Goal: Transaction & Acquisition: Book appointment/travel/reservation

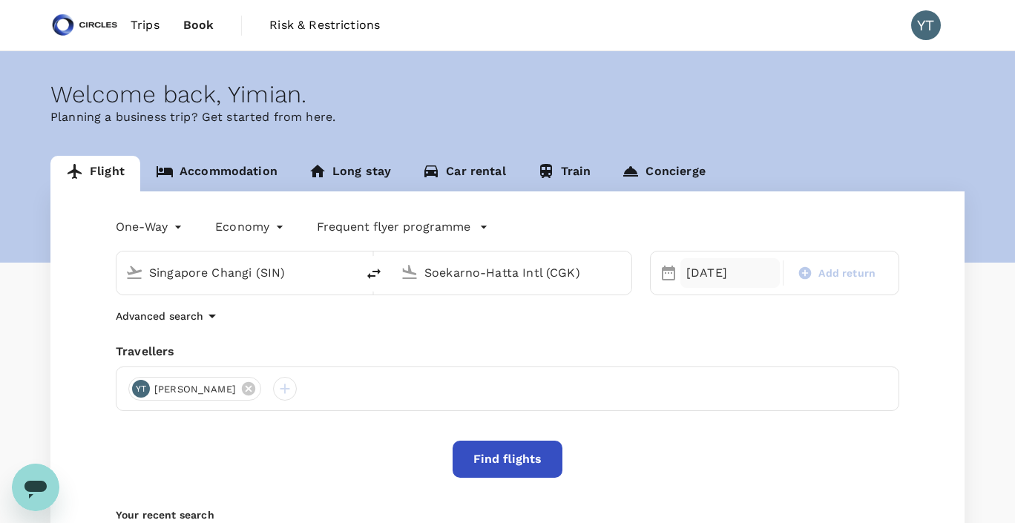
click at [699, 271] on div "05 Oct" at bounding box center [730, 273] width 99 height 30
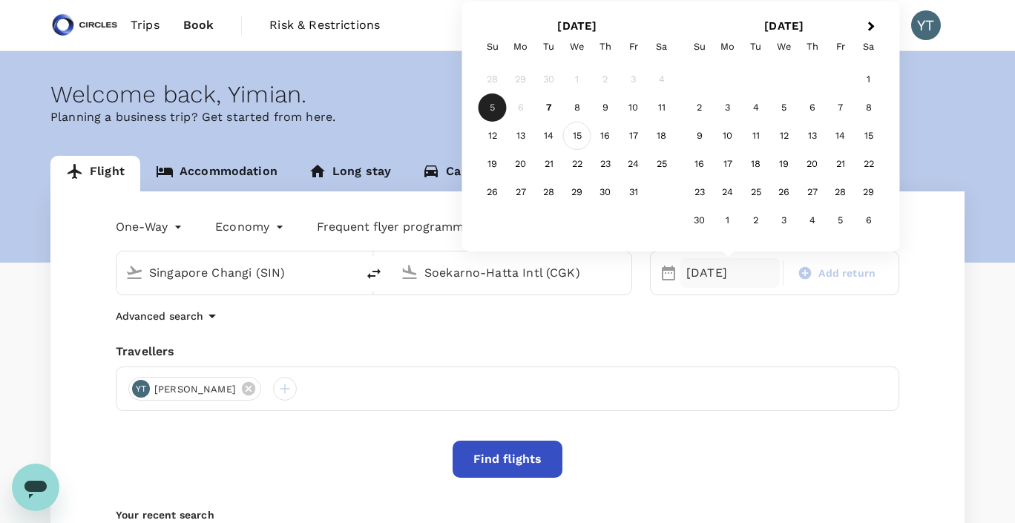
click at [577, 140] on div "15" at bounding box center [577, 136] width 28 height 28
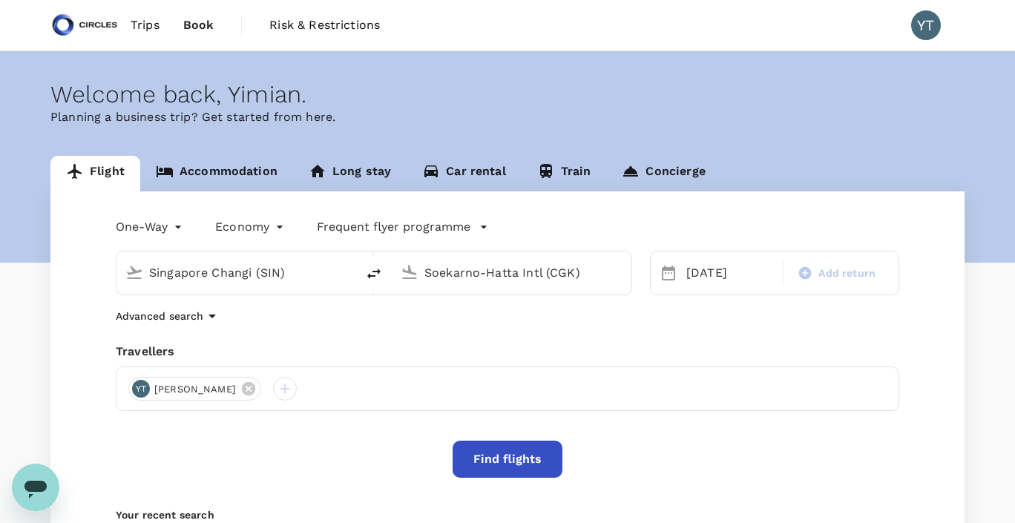
click at [482, 462] on button "Find flights" at bounding box center [508, 459] width 110 height 37
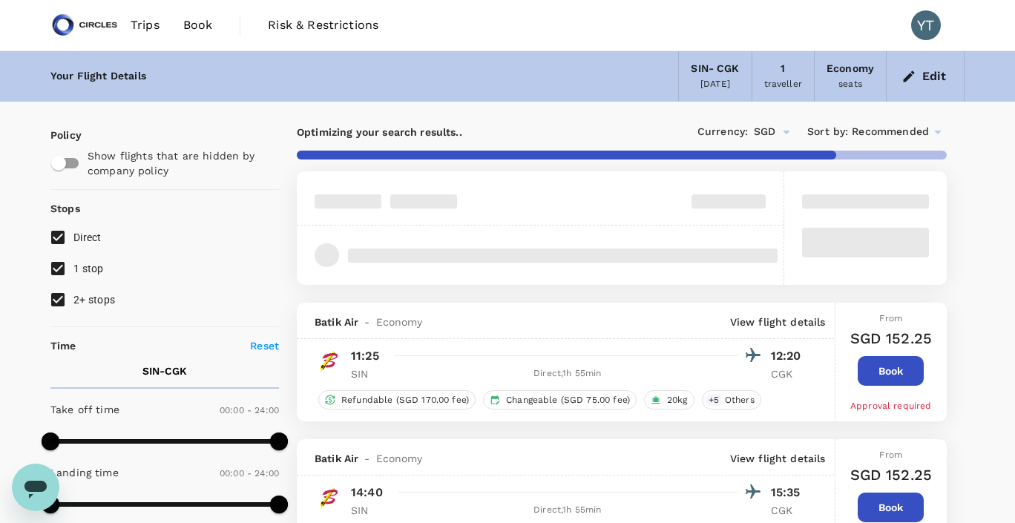
click at [58, 267] on input "1 stop" at bounding box center [57, 268] width 31 height 31
checkbox input "false"
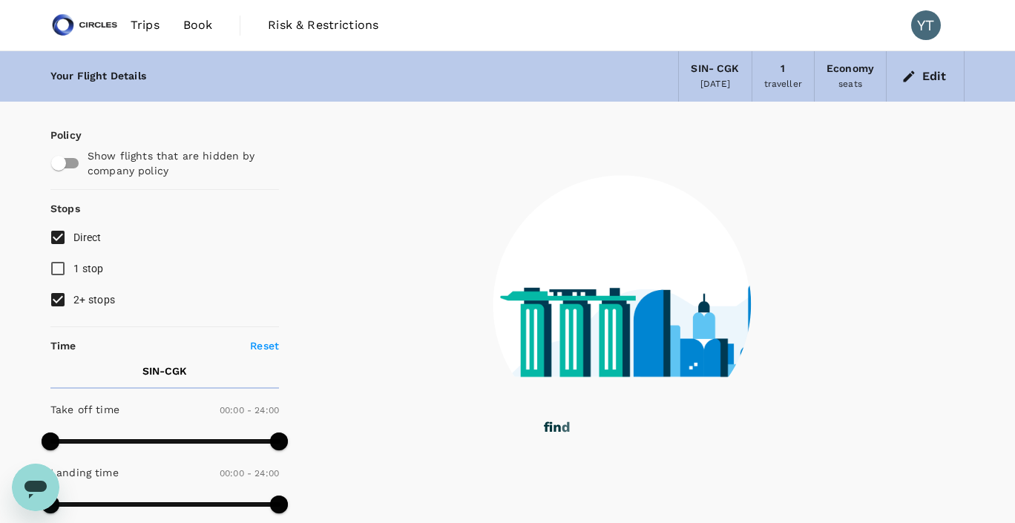
click at [60, 300] on input "2+ stops" at bounding box center [57, 299] width 31 height 31
checkbox input "false"
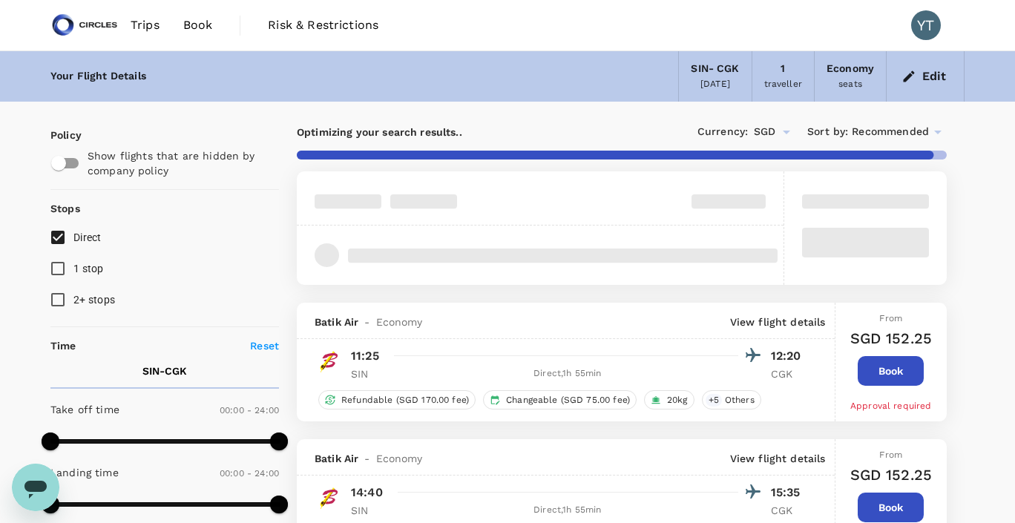
click at [938, 131] on icon at bounding box center [937, 133] width 7 height 4
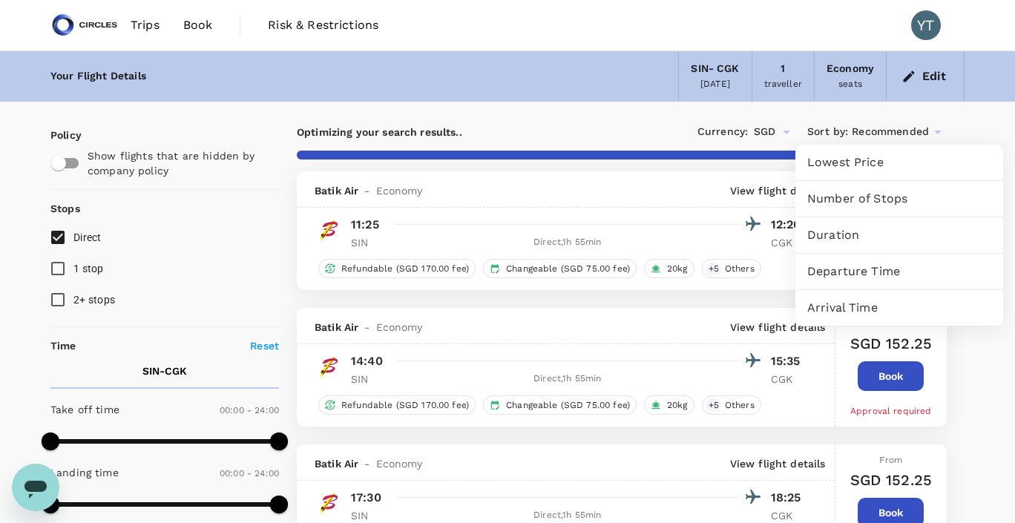
click at [838, 272] on span "Departure Time" at bounding box center [899, 272] width 184 height 18
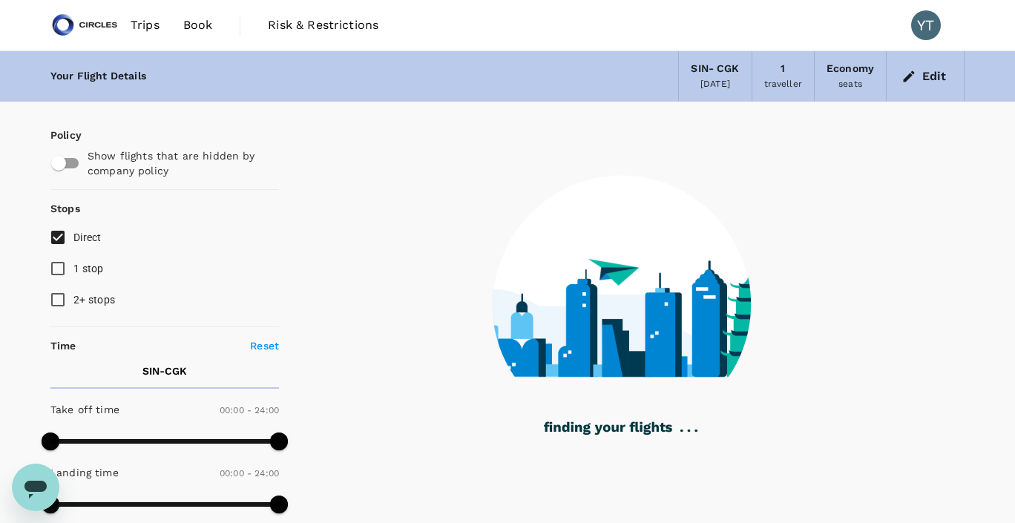
type input "1810"
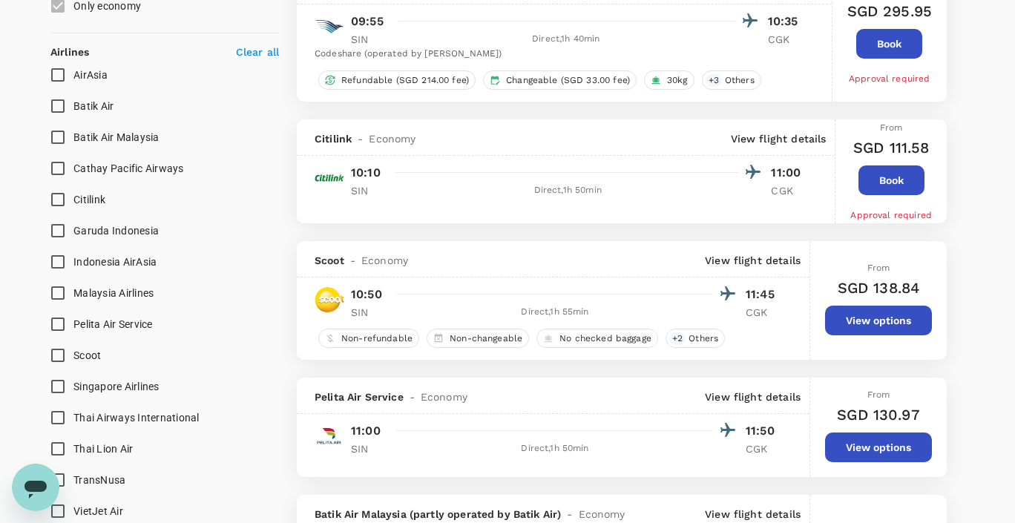
scroll to position [869, 0]
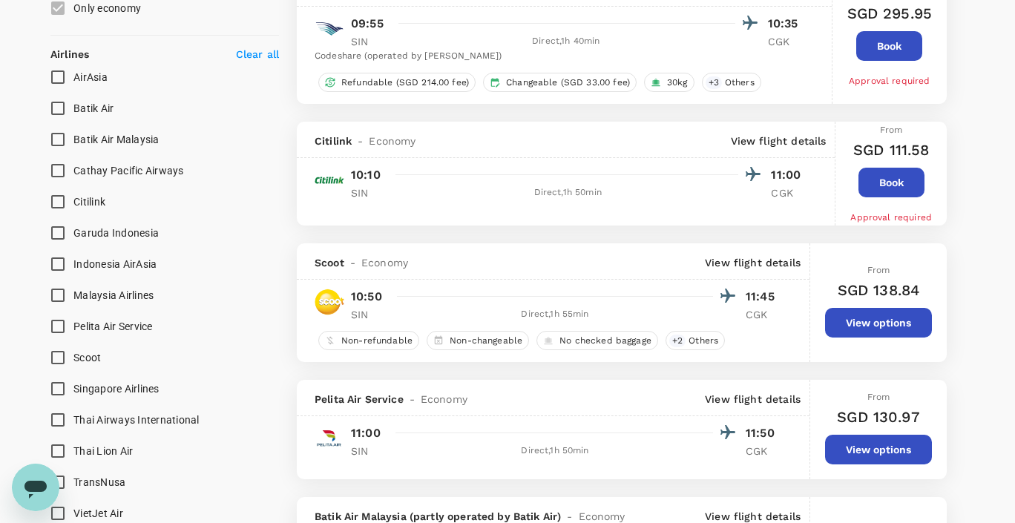
click at [911, 327] on button "View options" at bounding box center [878, 323] width 107 height 30
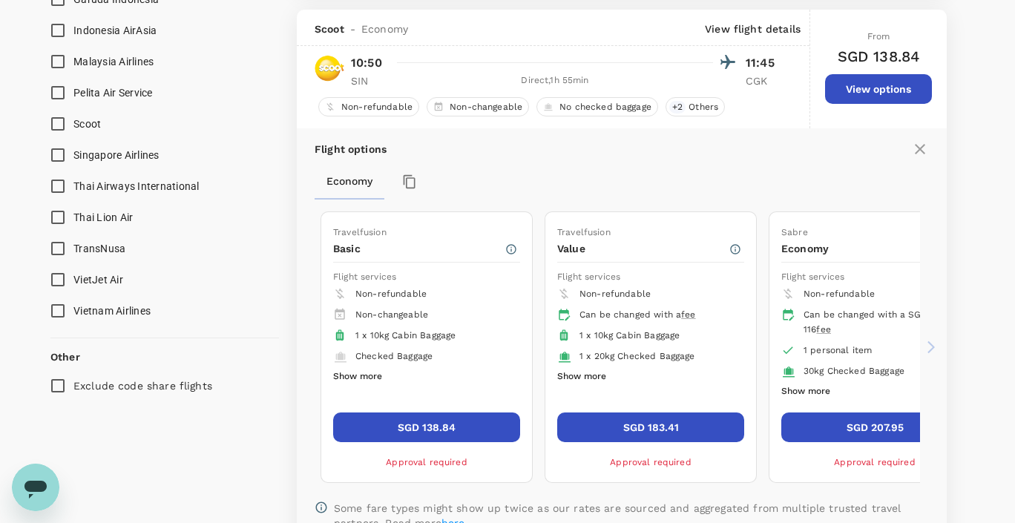
scroll to position [1113, 0]
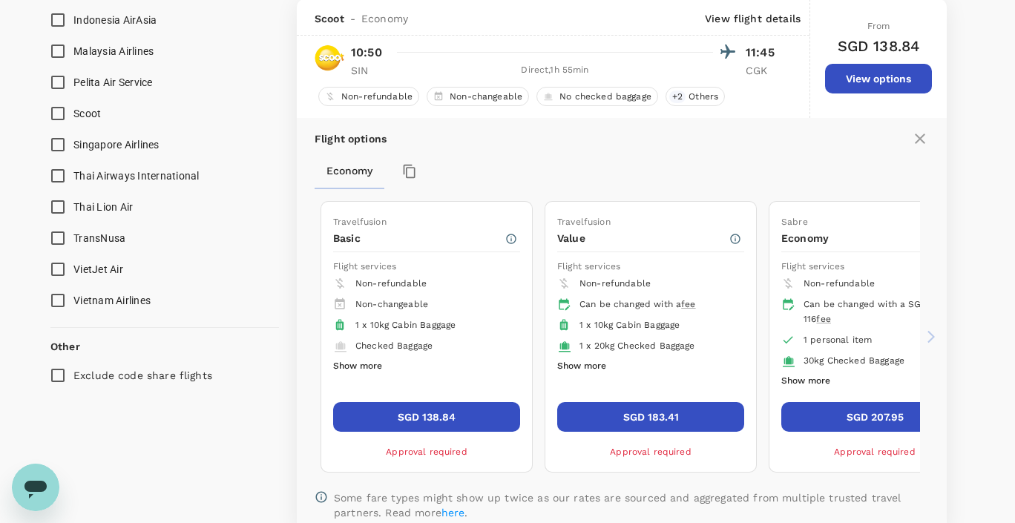
click at [448, 419] on button "SGD 138.84" at bounding box center [426, 417] width 187 height 30
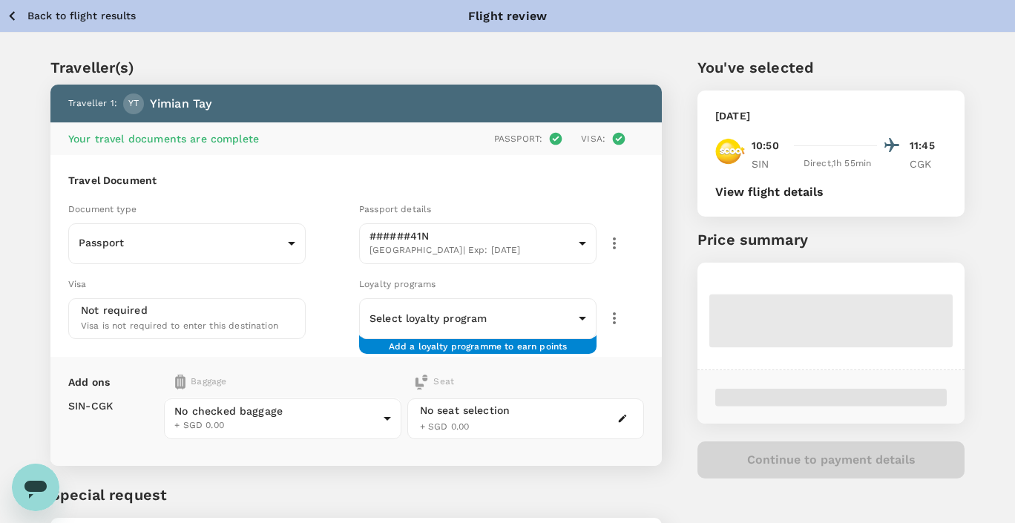
click at [629, 414] on button "button" at bounding box center [623, 419] width 18 height 18
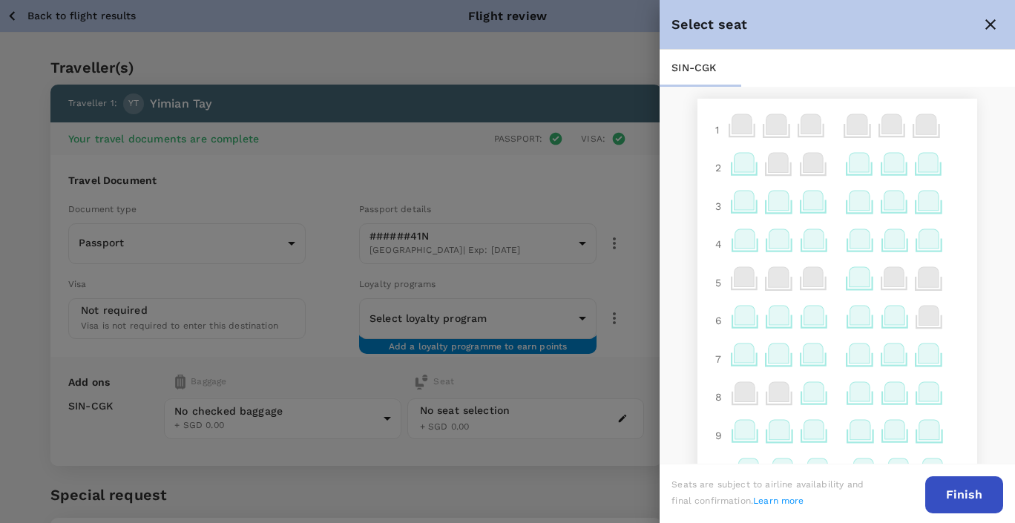
click at [862, 236] on icon at bounding box center [861, 238] width 20 height 19
click at [859, 276] on icon at bounding box center [860, 276] width 20 height 19
click at [862, 312] on icon at bounding box center [861, 315] width 20 height 19
click at [984, 280] on p "Select" at bounding box center [987, 284] width 33 height 15
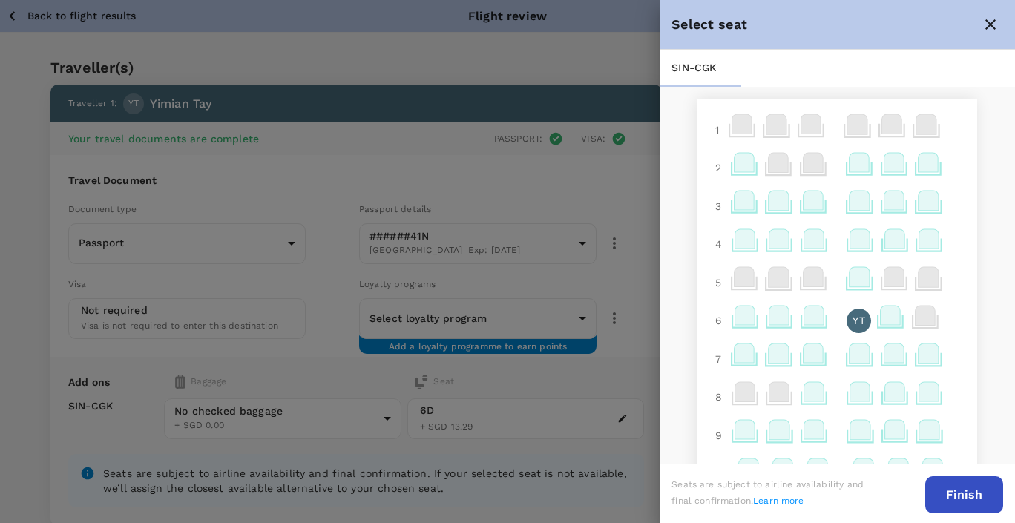
click at [973, 492] on button "Finish" at bounding box center [964, 494] width 78 height 37
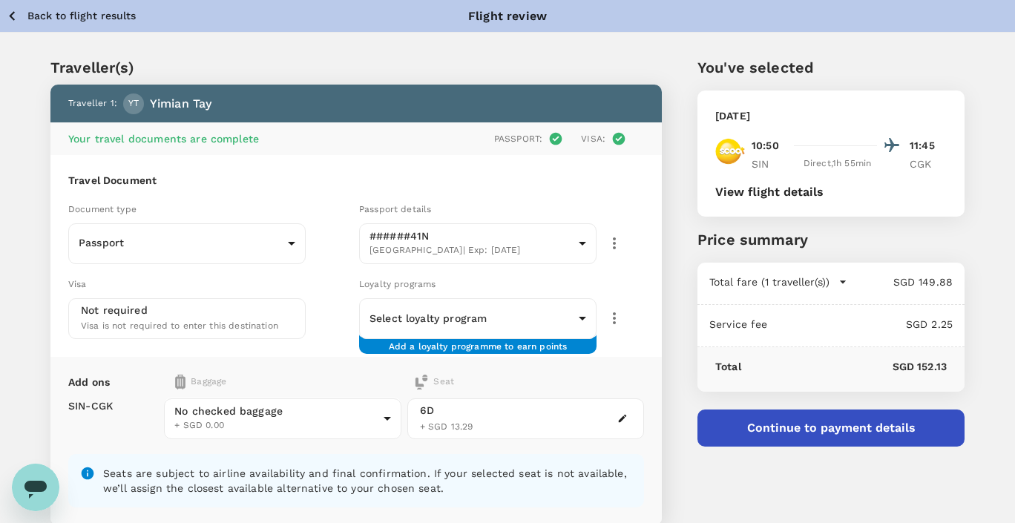
click at [628, 419] on button "button" at bounding box center [623, 419] width 18 height 18
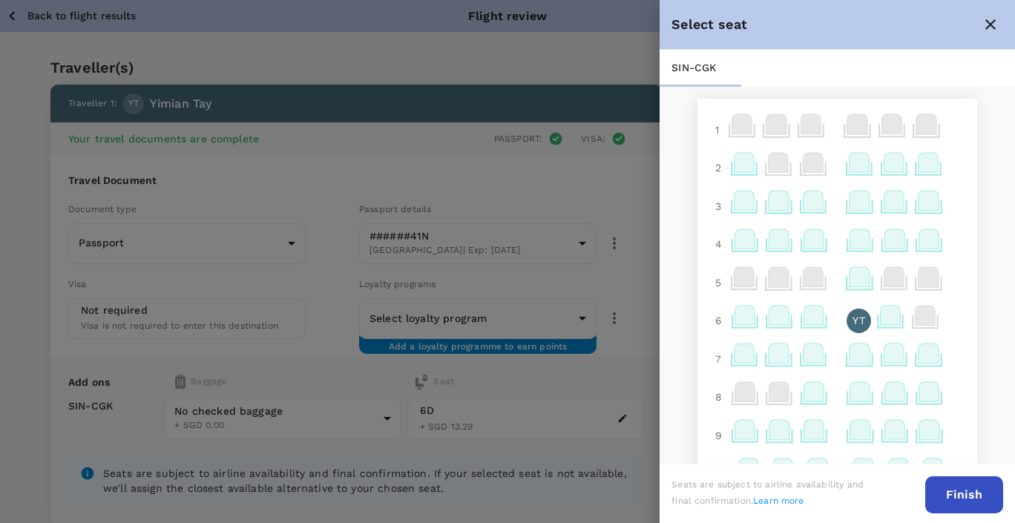
click at [816, 318] on icon at bounding box center [814, 315] width 20 height 19
click at [965, 280] on p "Reselect" at bounding box center [982, 284] width 44 height 15
click at [951, 485] on button "Finish" at bounding box center [964, 494] width 78 height 37
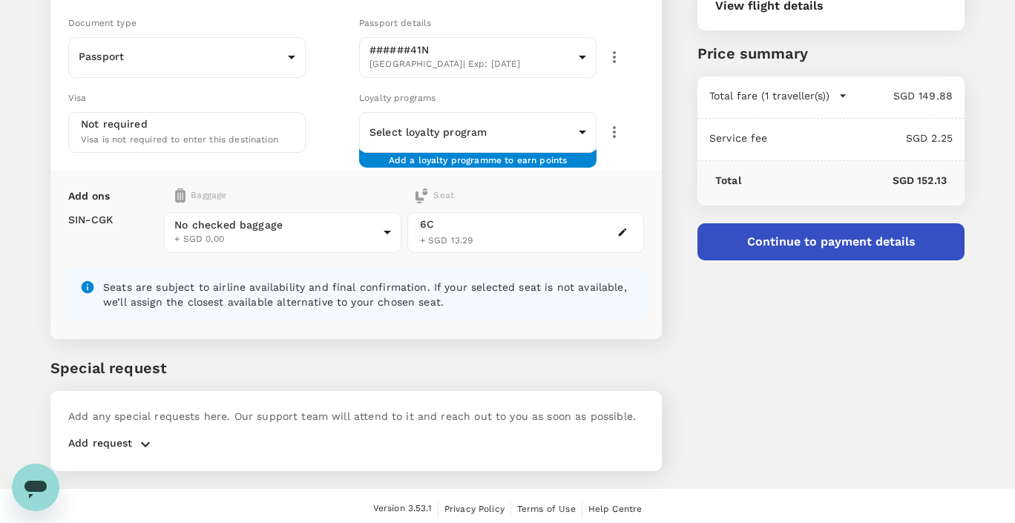
scroll to position [188, 0]
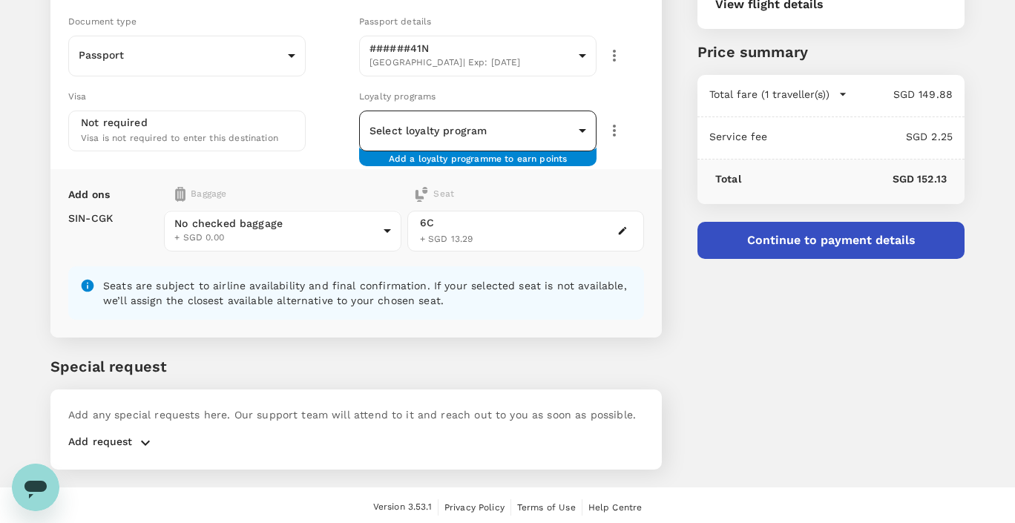
click at [581, 124] on body "Back to flight results Flight review Traveller(s) Traveller 1 : YT Yimian Tay Y…" at bounding box center [507, 169] width 1015 height 715
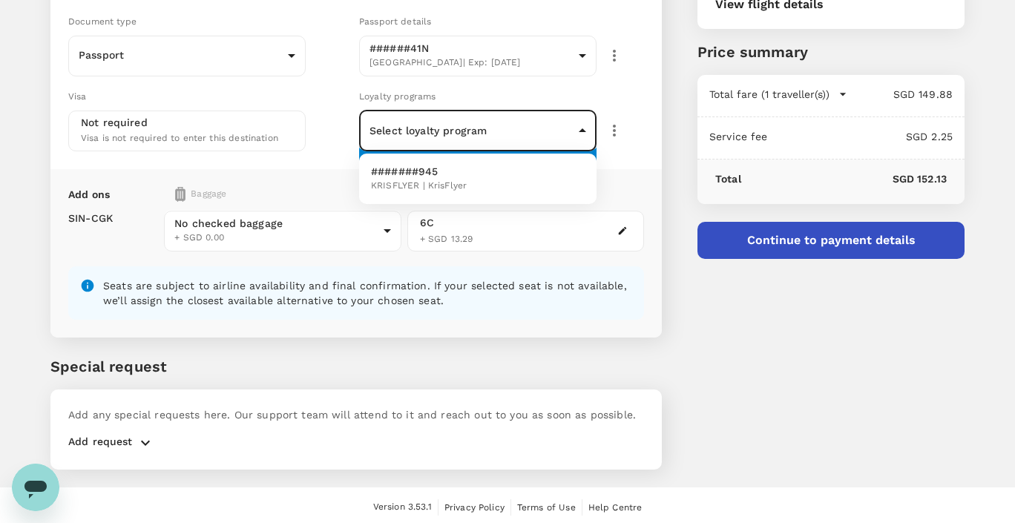
click at [548, 176] on li "#######945 KRISFLYER | KrisFlyer" at bounding box center [477, 179] width 237 height 39
type input "96f40e4f-ad10-470b-a1cb-86dcbb42dfc8"
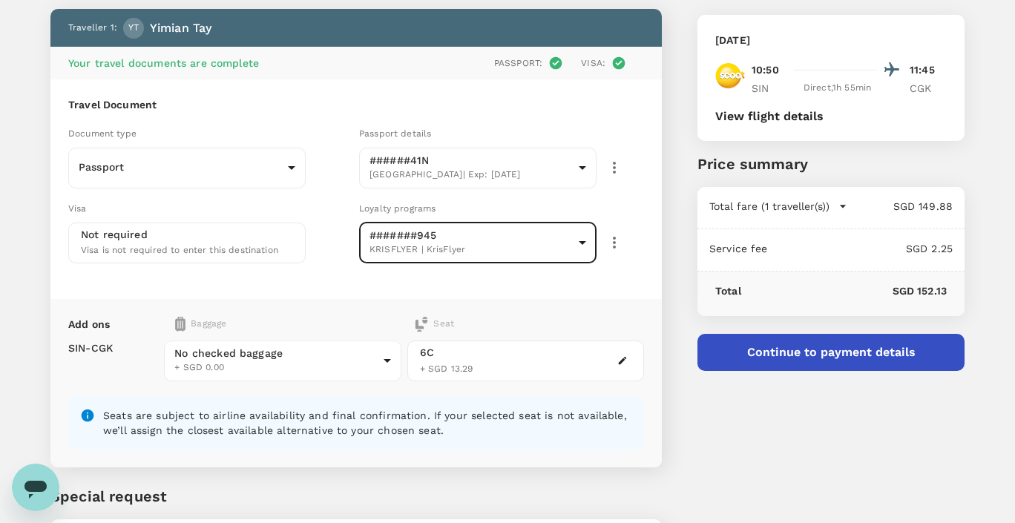
scroll to position [208, 0]
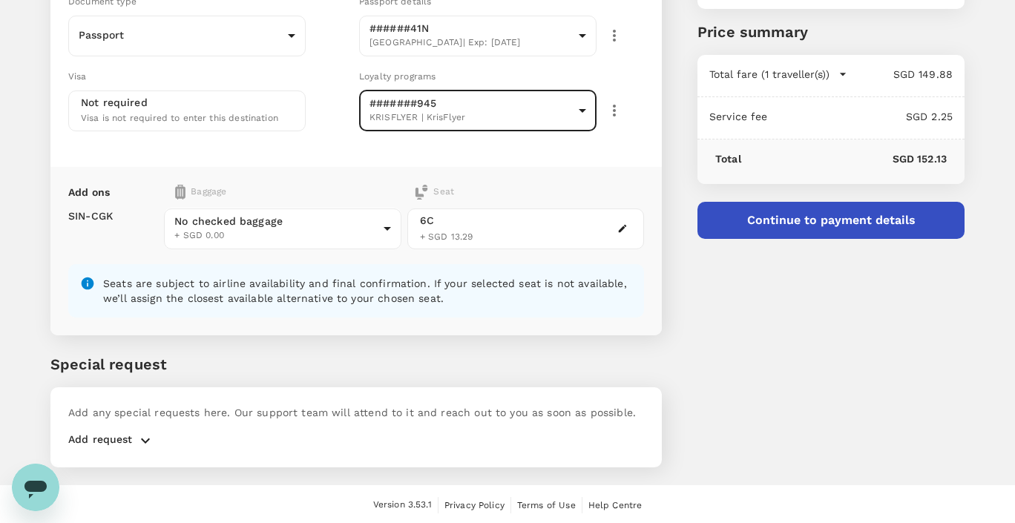
click at [754, 210] on button "Continue to payment details" at bounding box center [831, 220] width 267 height 37
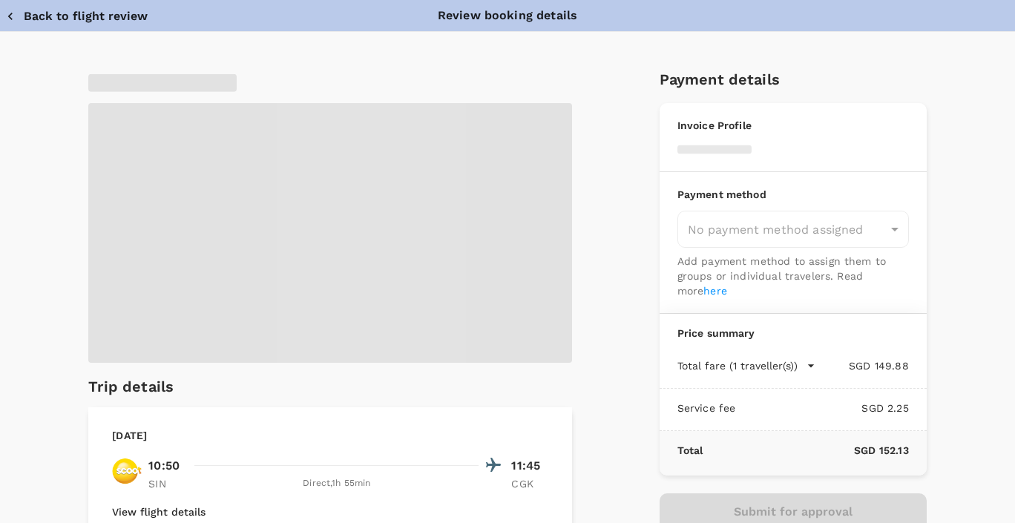
type input "9cb7bd09-647a-4334-94d9-122ca4480a85"
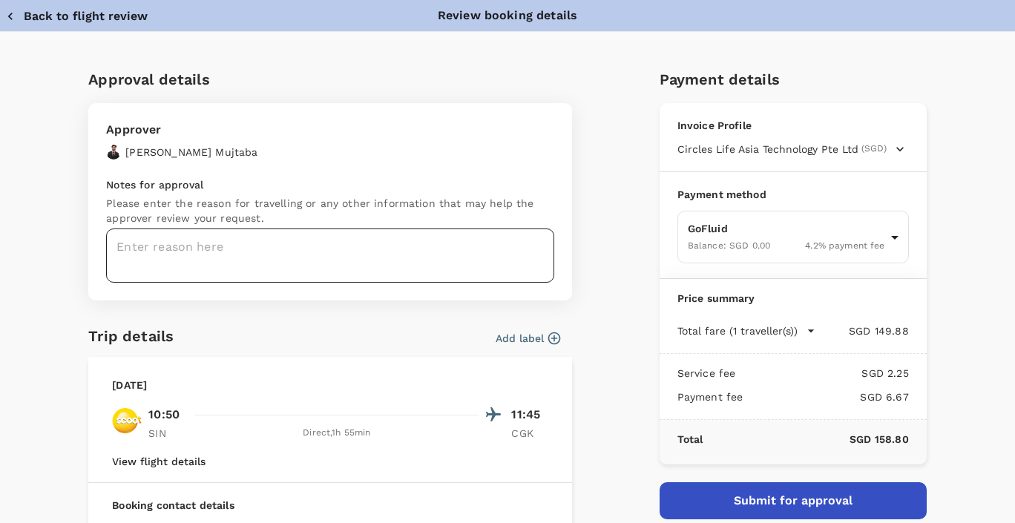
click at [500, 254] on textarea at bounding box center [330, 256] width 448 height 54
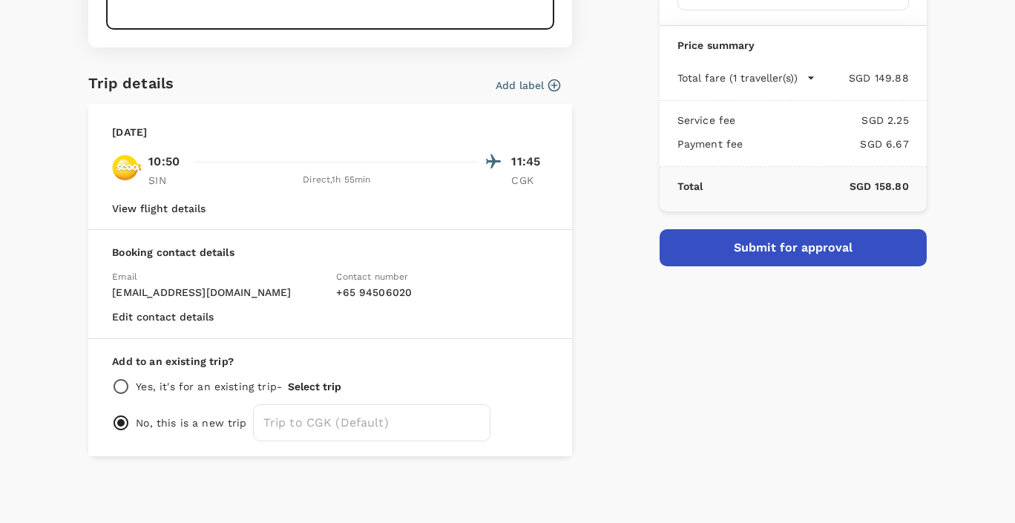
scroll to position [240, 0]
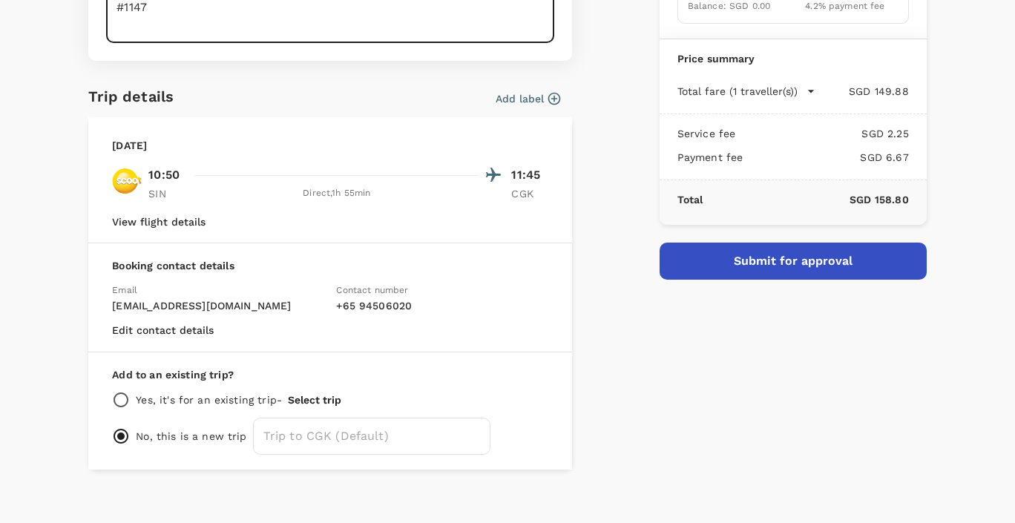
type textarea "#1147"
click at [526, 96] on button "Add label" at bounding box center [528, 98] width 65 height 15
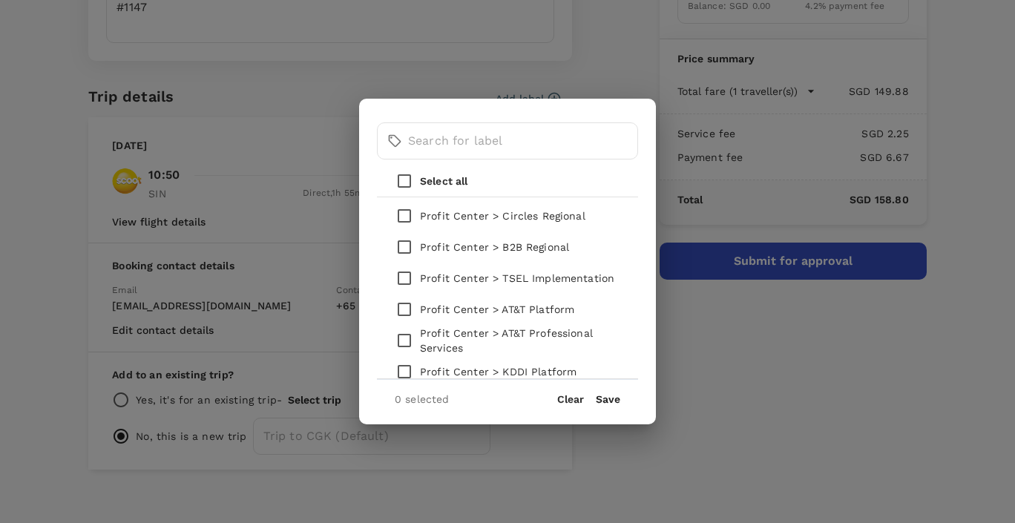
scroll to position [0, 0]
click at [485, 286] on p "Profit Center > TSEL Implementation" at bounding box center [517, 281] width 194 height 15
click at [407, 281] on input "checkbox" at bounding box center [404, 281] width 31 height 31
checkbox input "true"
click at [609, 398] on button "Save" at bounding box center [608, 399] width 24 height 12
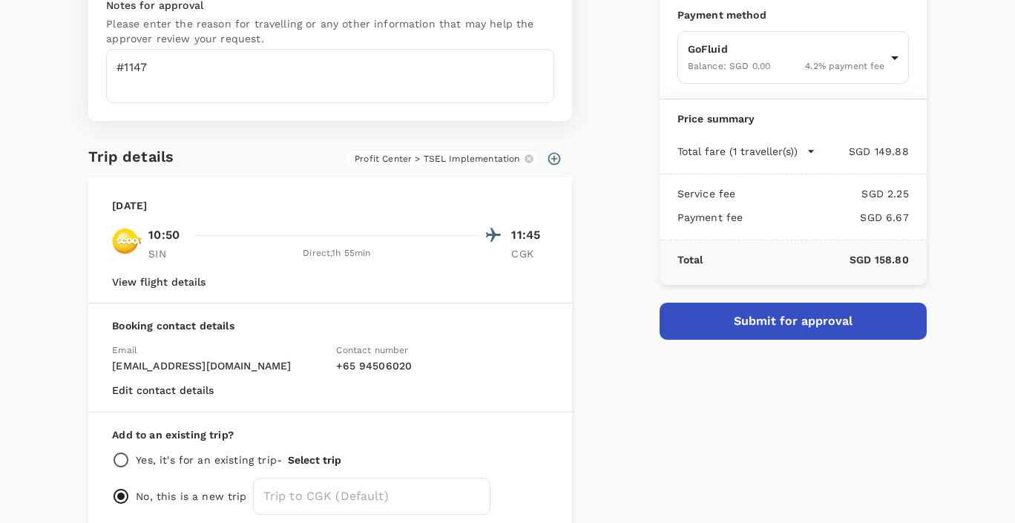
scroll to position [178, 0]
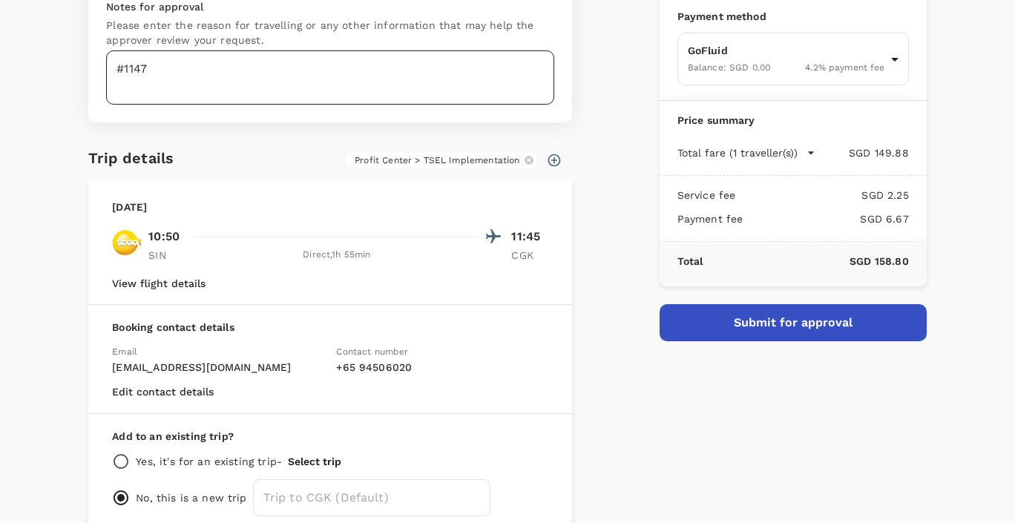
click at [289, 65] on textarea "#1147" at bounding box center [330, 77] width 448 height 54
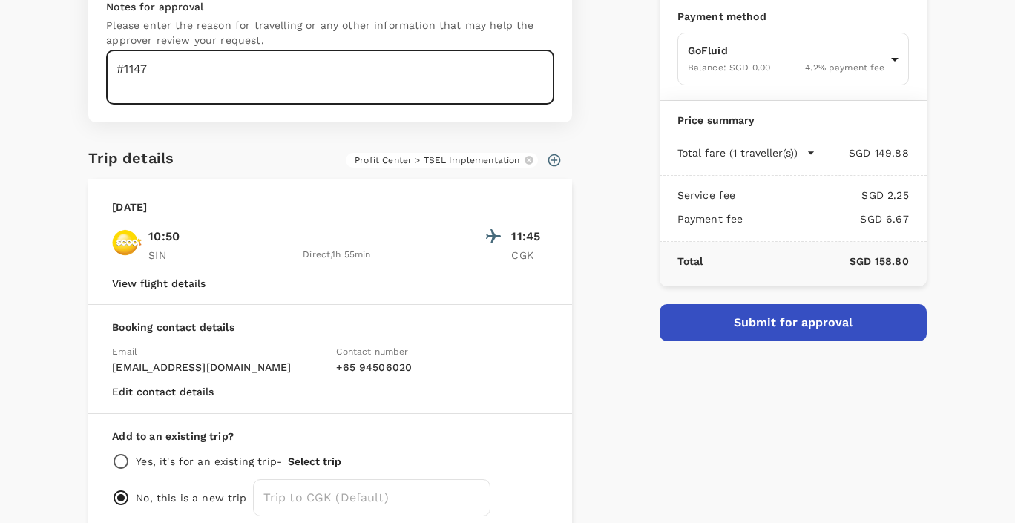
click at [289, 65] on textarea "#1147" at bounding box center [330, 77] width 448 height 54
click at [675, 316] on button "Submit for approval" at bounding box center [793, 322] width 267 height 37
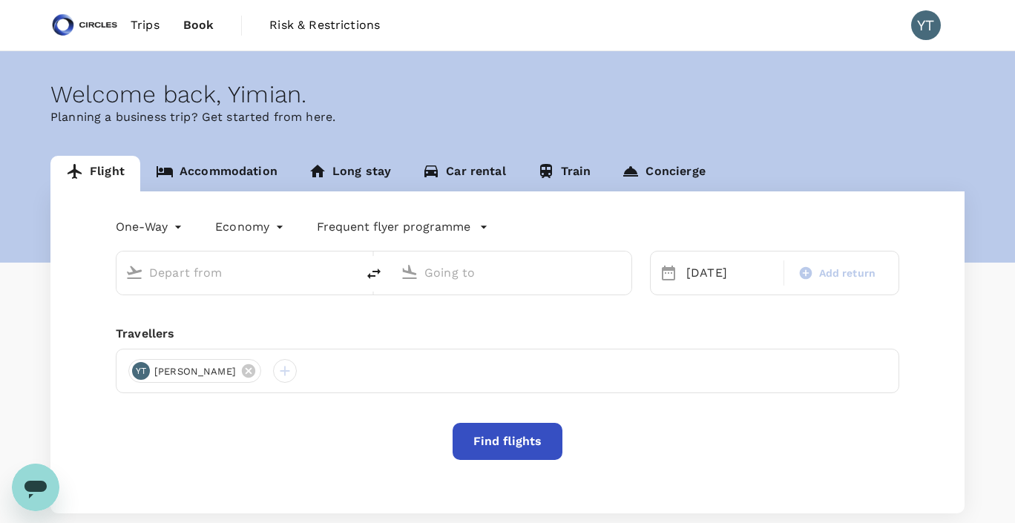
type input "Singapore Changi (SIN)"
type input "Soekarno-Hatta Intl (CGK)"
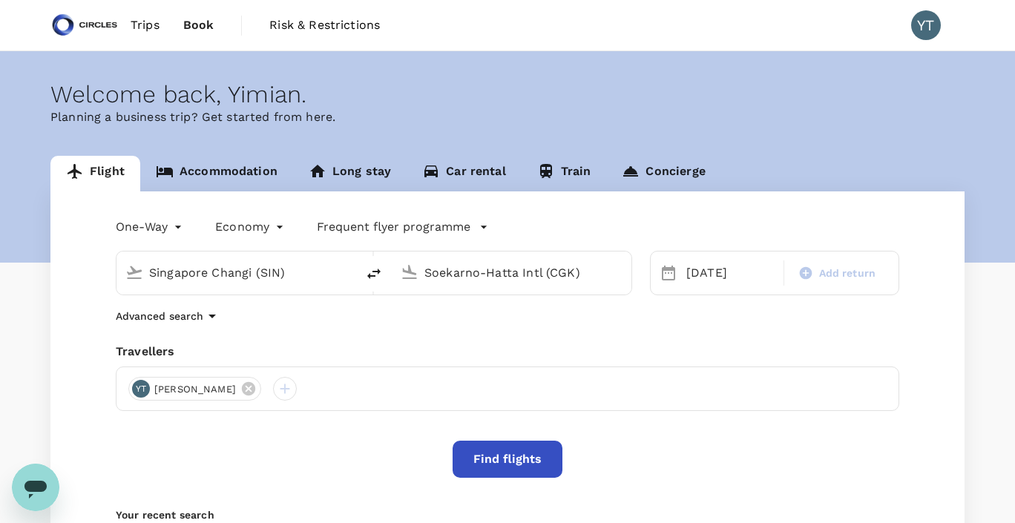
click at [506, 456] on button "Find flights" at bounding box center [508, 459] width 110 height 37
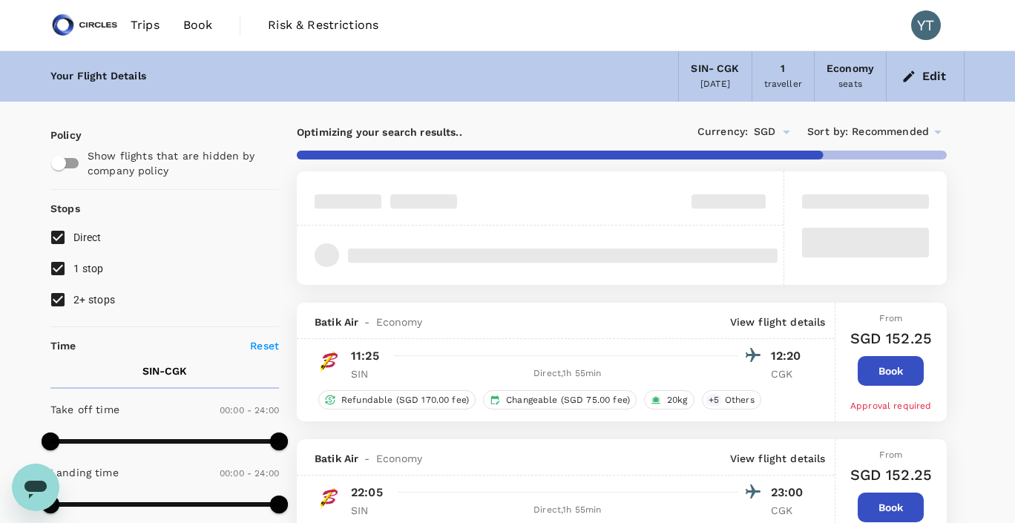
click at [60, 268] on input "1 stop" at bounding box center [57, 268] width 31 height 31
checkbox input "false"
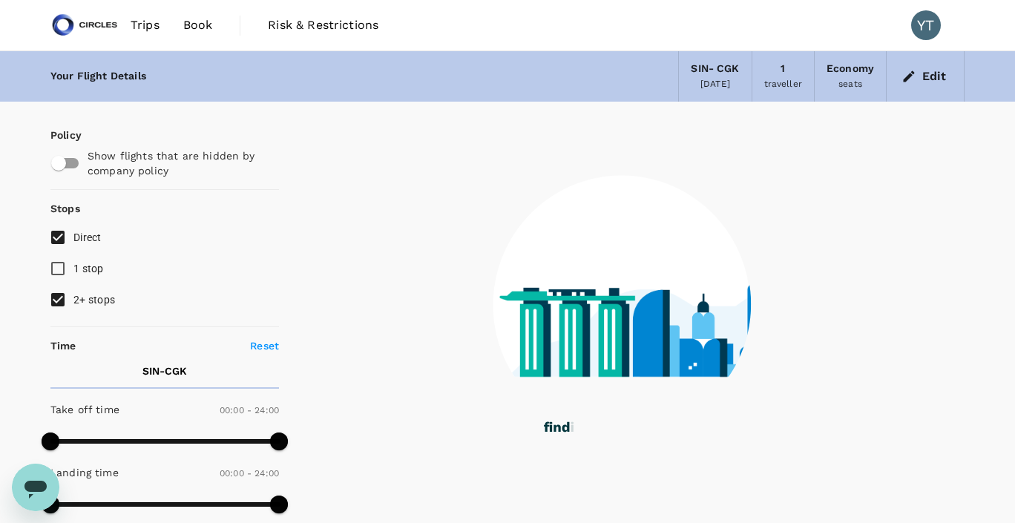
click at [57, 303] on input "2+ stops" at bounding box center [57, 299] width 31 height 31
checkbox input "false"
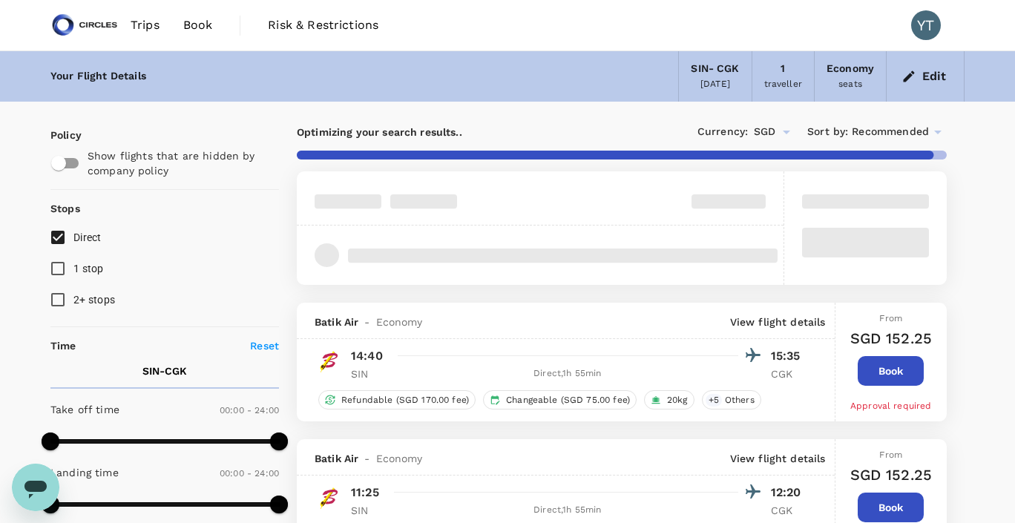
click at [939, 134] on icon at bounding box center [938, 132] width 18 height 18
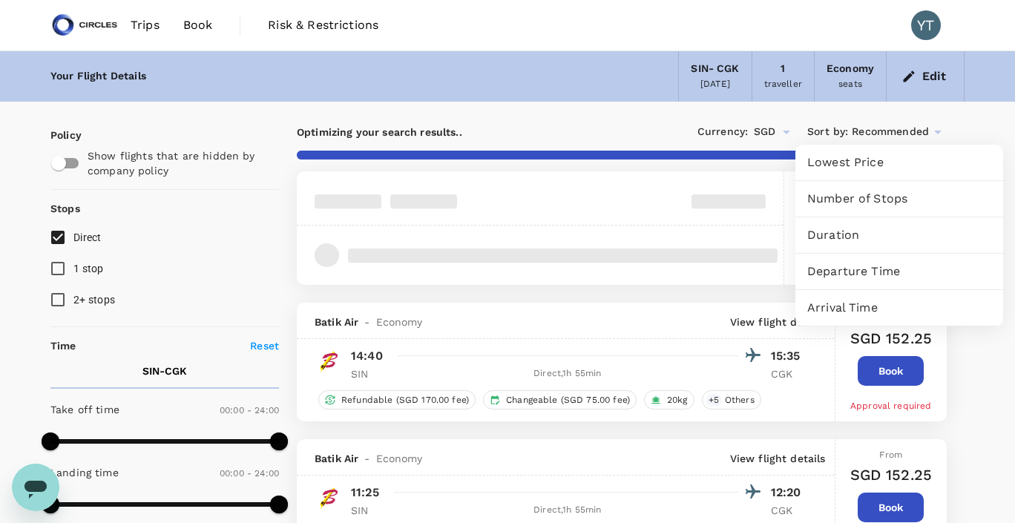
click at [876, 267] on span "Departure Time" at bounding box center [899, 272] width 184 height 18
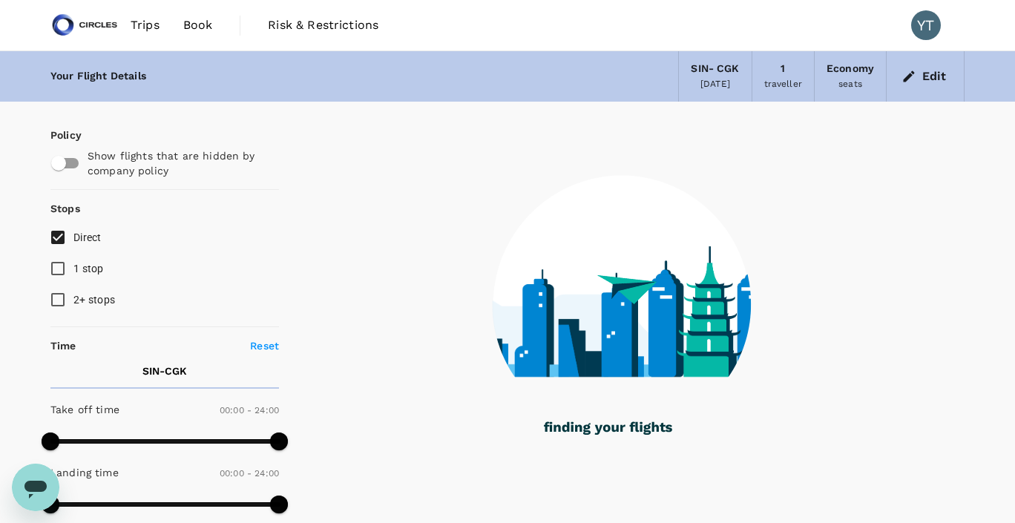
type input "1810"
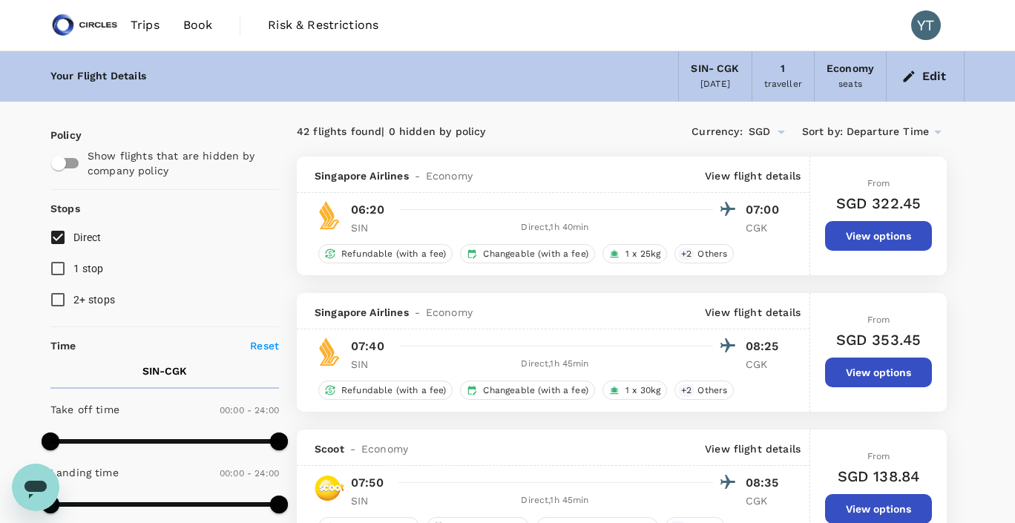
click at [917, 80] on icon "button" at bounding box center [909, 76] width 15 height 15
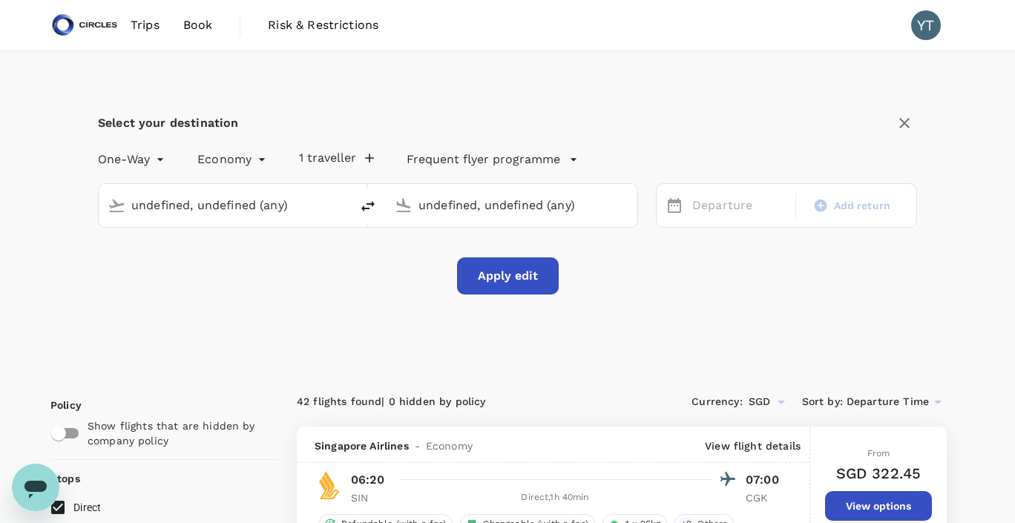
type input "Singapore Changi (SIN)"
type input "Soekarno-Hatta Intl (CGK)"
type input "Singapore Changi (SIN)"
type input "Soekarno-Hatta Intl (CGK)"
click at [716, 210] on div "[DATE]" at bounding box center [739, 205] width 106 height 29
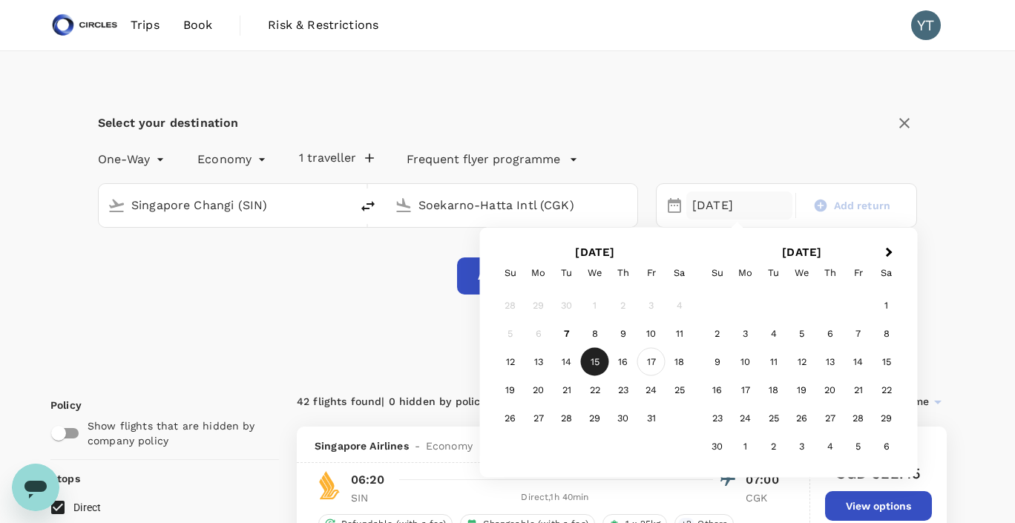
click at [649, 366] on div "17" at bounding box center [652, 362] width 28 height 28
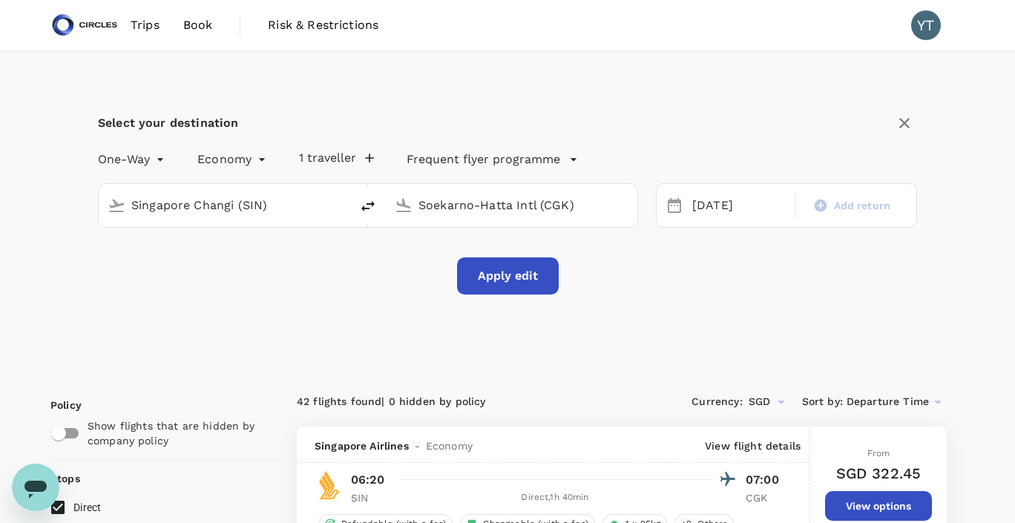
click at [366, 199] on icon "delete" at bounding box center [368, 206] width 18 height 18
type input "Soekarno-Hatta Intl (CGK)"
type input "Singapore Changi (SIN)"
click at [502, 275] on button "Apply edit" at bounding box center [508, 276] width 102 height 37
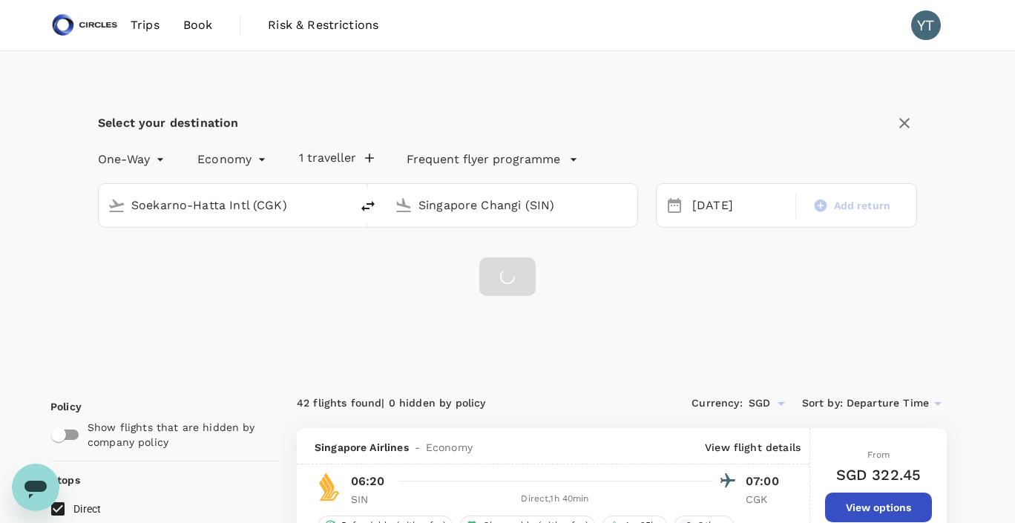
checkbox input "false"
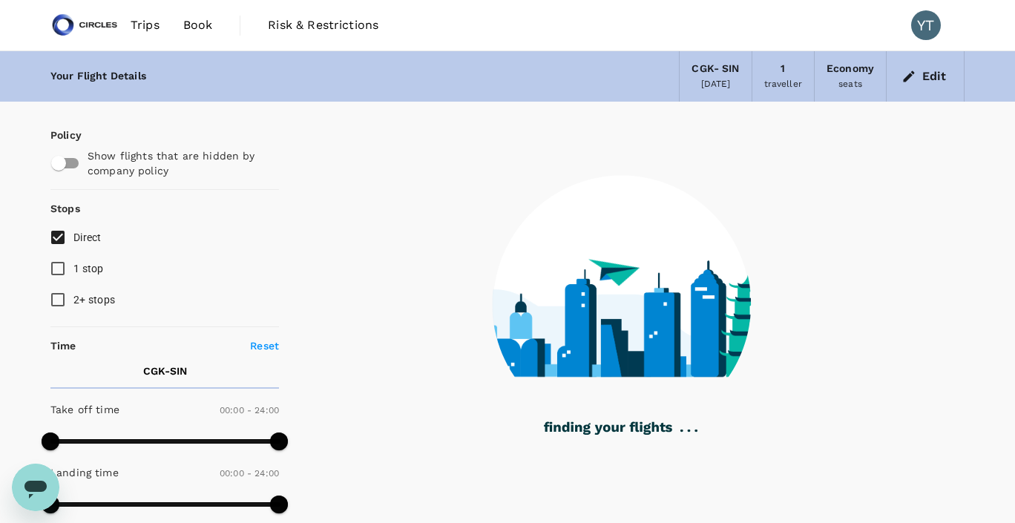
type input "910"
checkbox input "true"
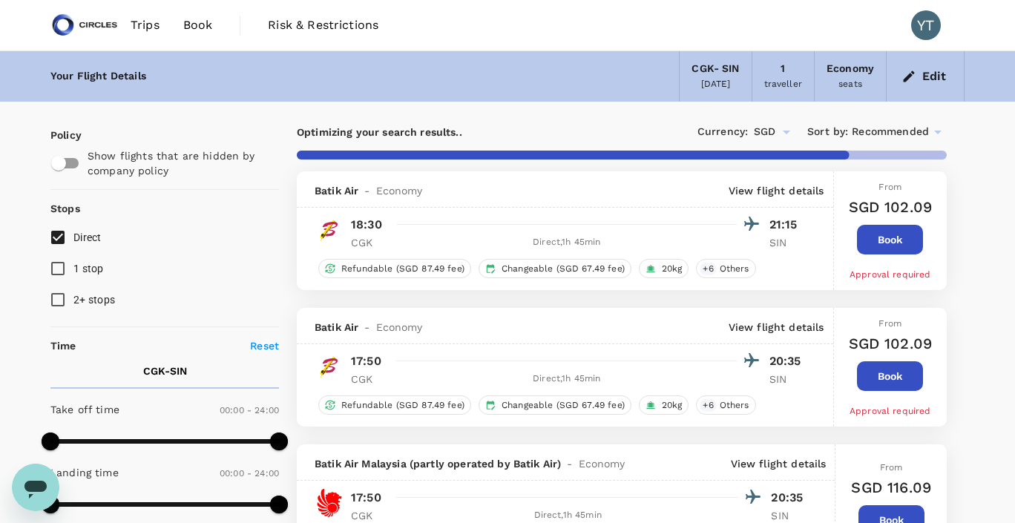
type input "1110"
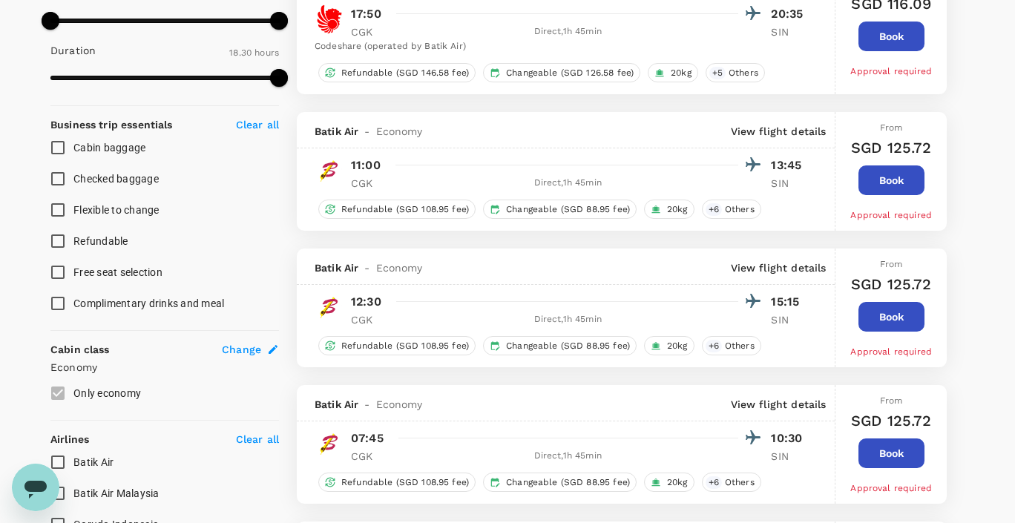
scroll to position [54, 0]
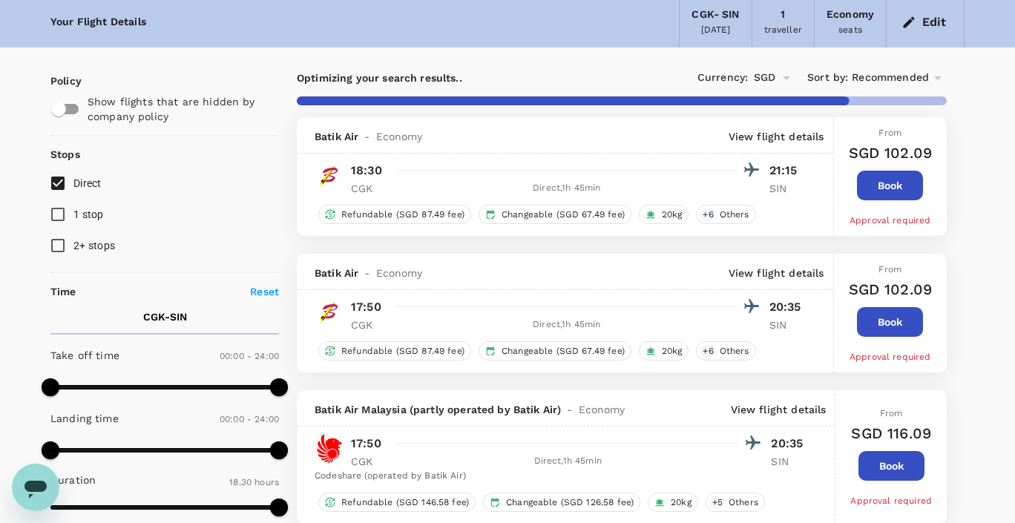
click at [58, 209] on input "1 stop" at bounding box center [57, 214] width 31 height 31
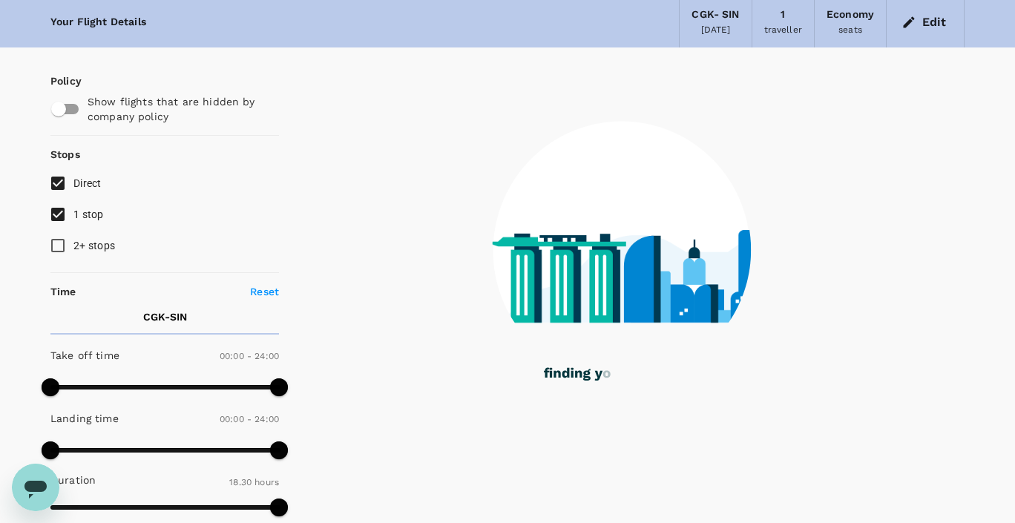
click at [58, 214] on input "1 stop" at bounding box center [57, 214] width 31 height 31
checkbox input "false"
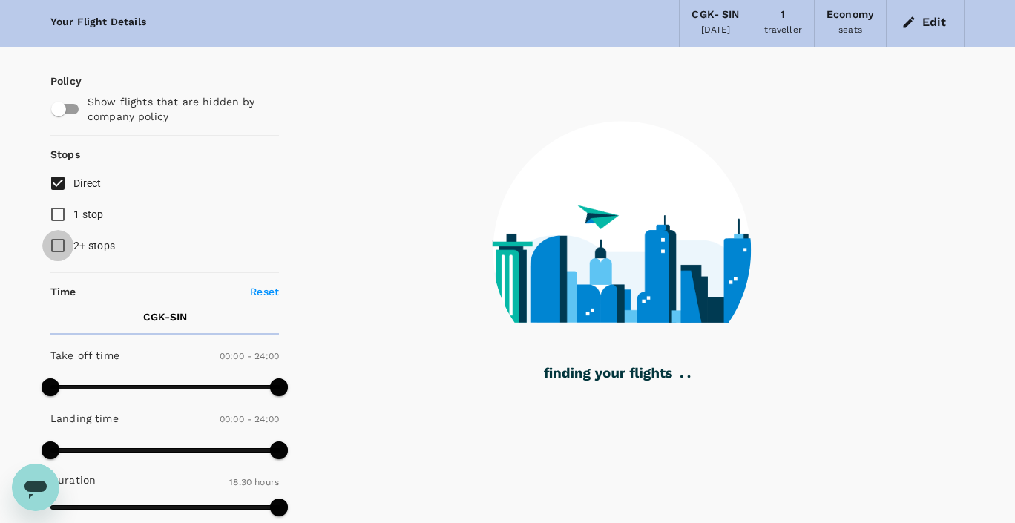
click at [58, 251] on input "2+ stops" at bounding box center [57, 245] width 31 height 31
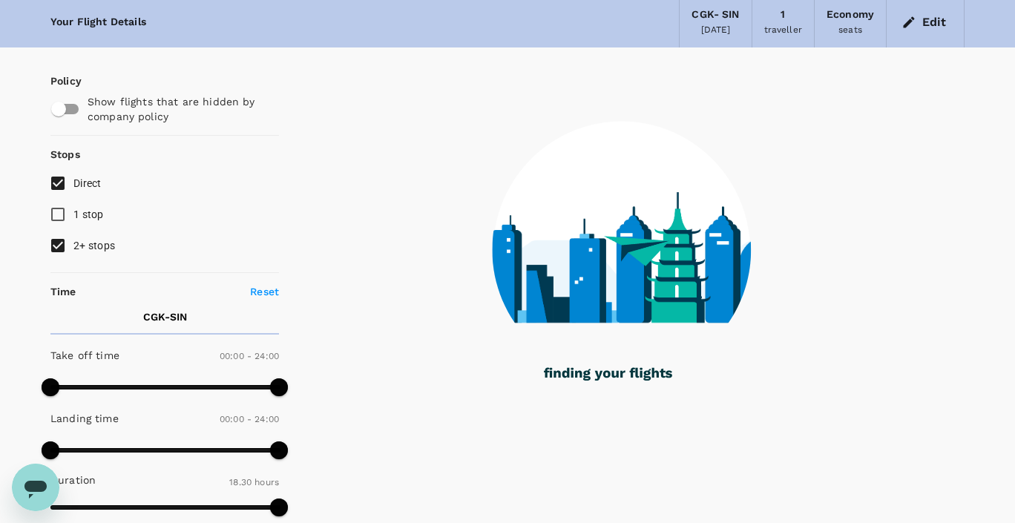
click at [56, 245] on input "2+ stops" at bounding box center [57, 245] width 31 height 31
checkbox input "false"
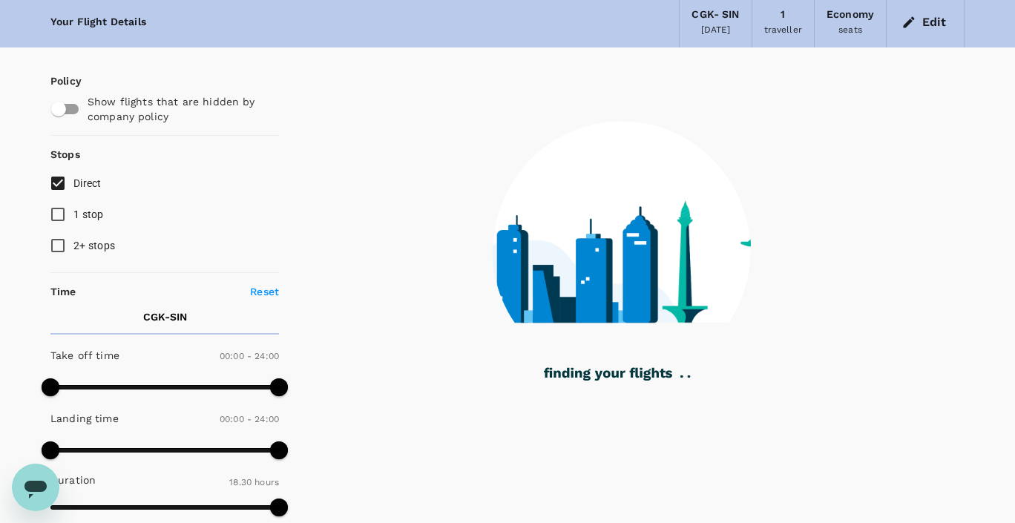
type input "1705"
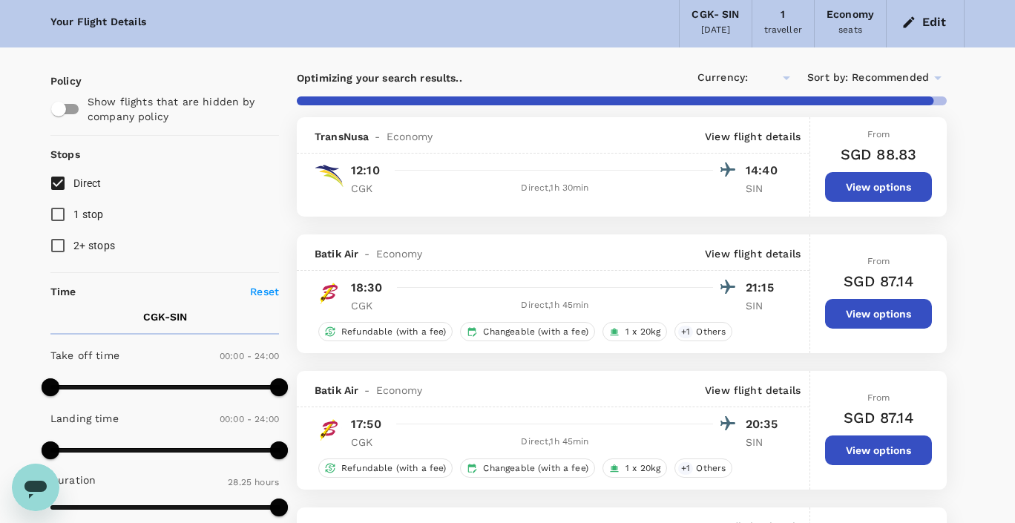
type input "SGD"
click at [934, 76] on icon at bounding box center [937, 78] width 7 height 4
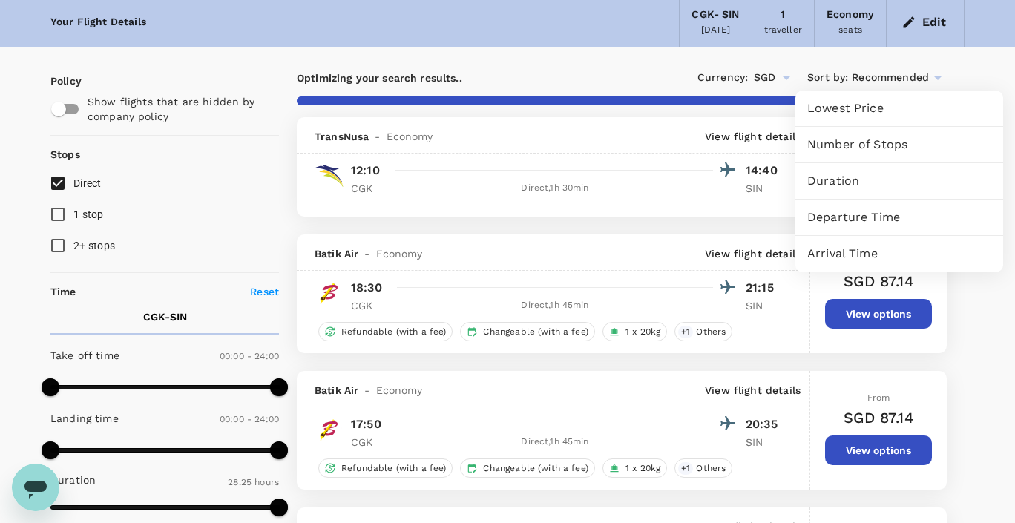
click at [852, 216] on span "Departure Time" at bounding box center [899, 218] width 184 height 18
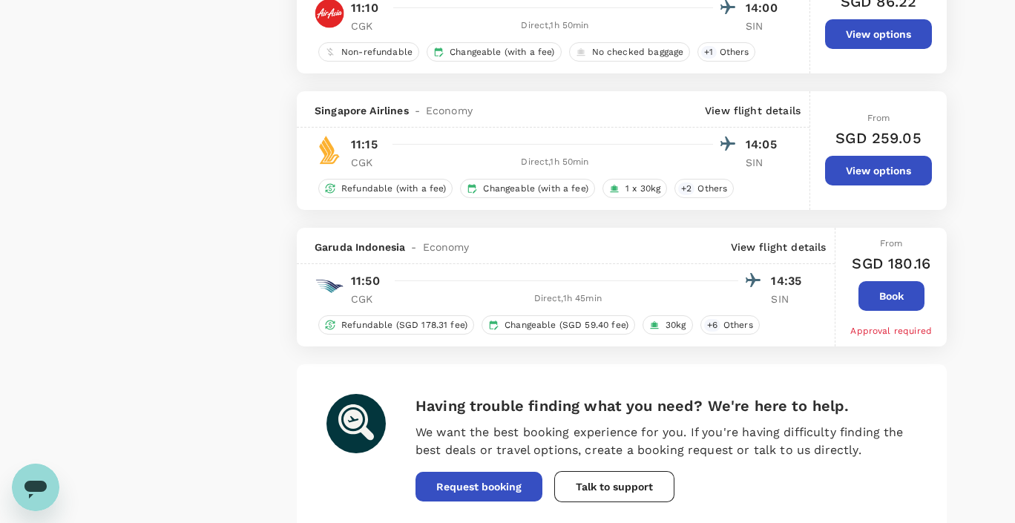
scroll to position [2675, 0]
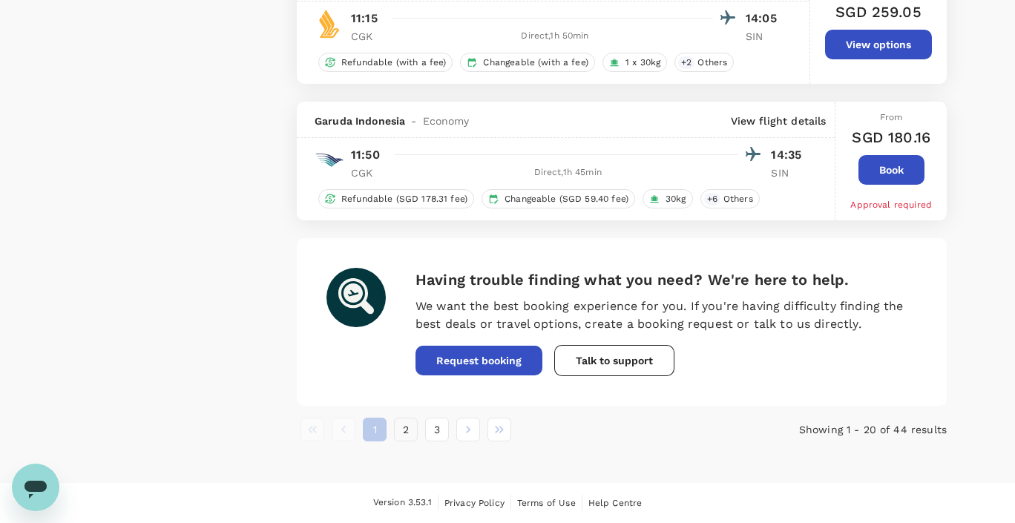
click at [413, 429] on button "2" at bounding box center [406, 430] width 24 height 24
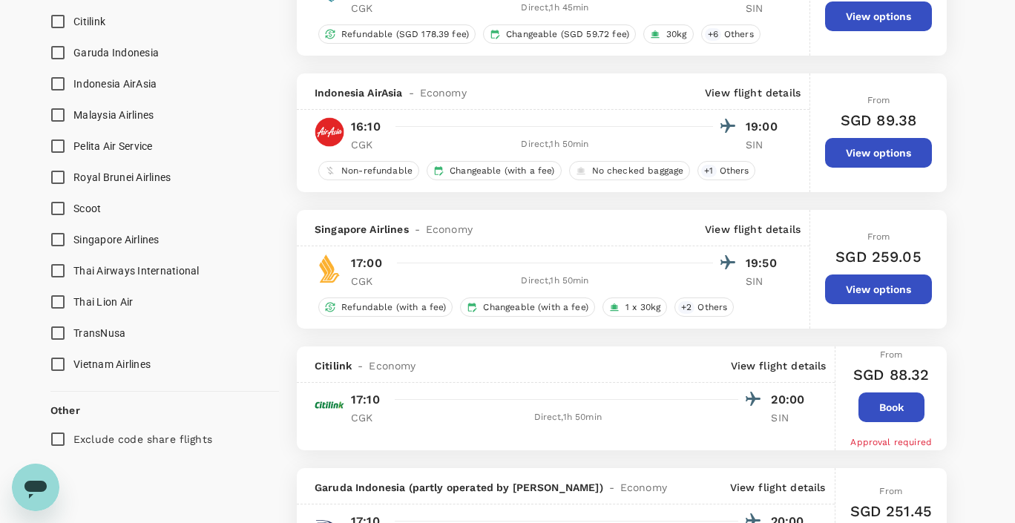
scroll to position [1030, 0]
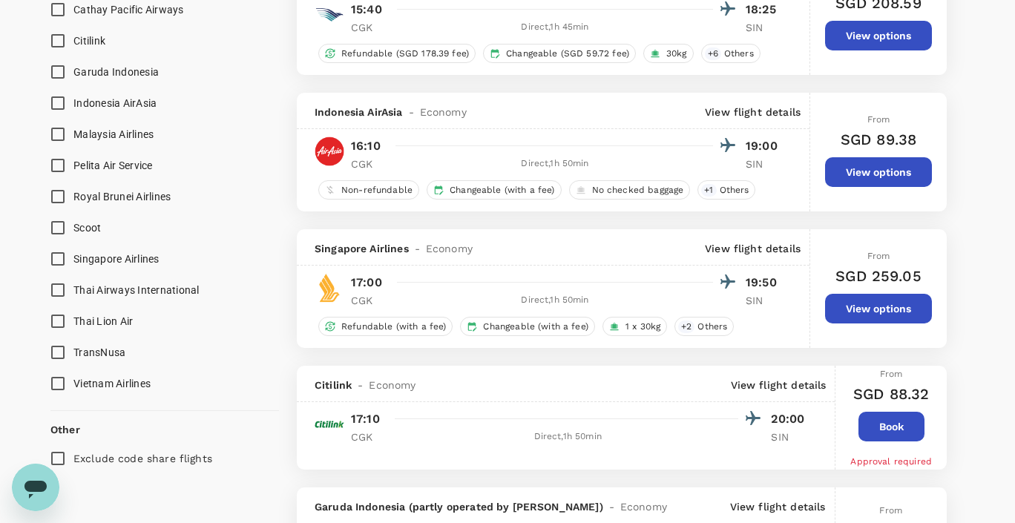
click at [879, 311] on button "View options" at bounding box center [878, 309] width 107 height 30
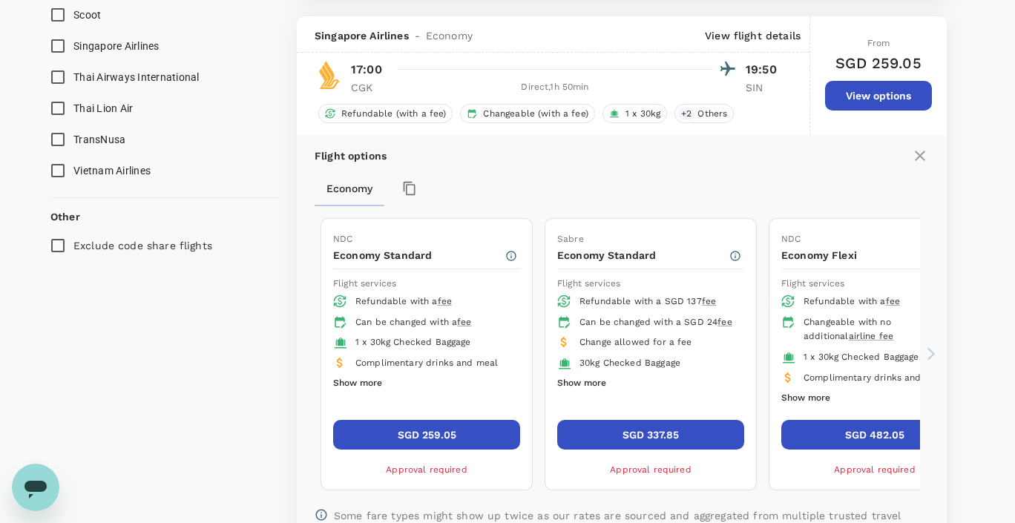
scroll to position [1262, 0]
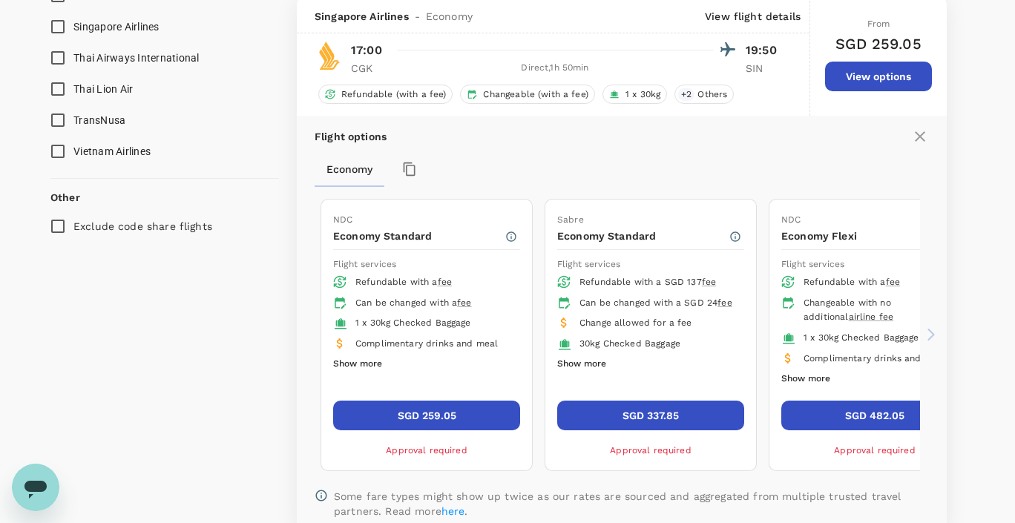
click at [421, 415] on button "SGD 259.05" at bounding box center [426, 416] width 187 height 30
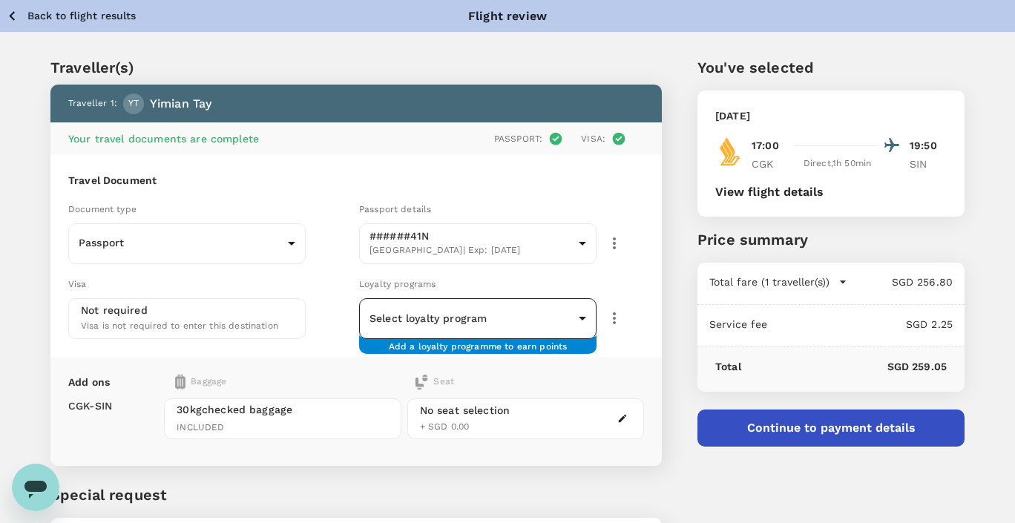
click at [576, 310] on body "Back to flight results Flight review Traveller(s) Traveller 1 : YT Yimian Tay Y…" at bounding box center [507, 328] width 1015 height 656
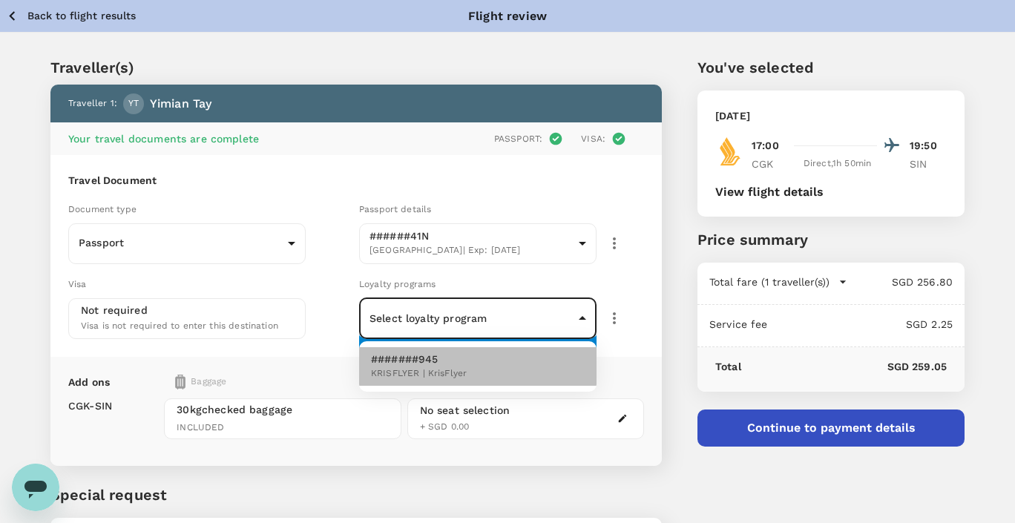
click at [534, 357] on li "#######945 KRISFLYER | KrisFlyer" at bounding box center [477, 366] width 237 height 39
type input "96f40e4f-ad10-470b-a1cb-86dcbb42dfc8"
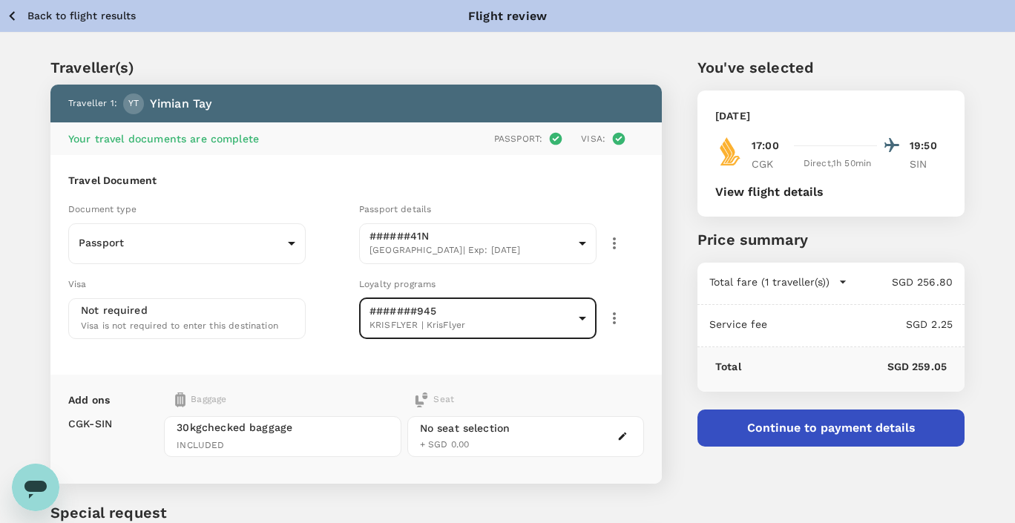
scroll to position [148, 0]
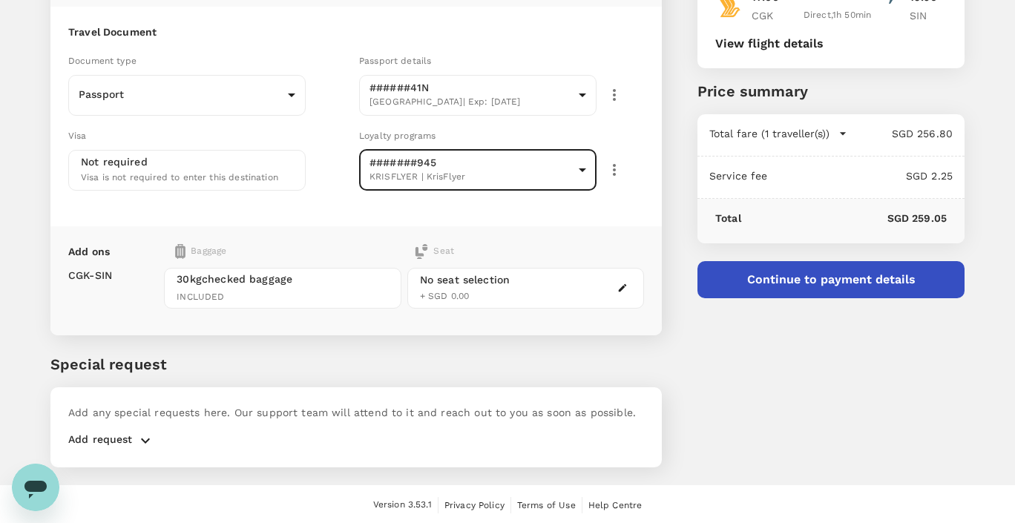
click at [792, 277] on button "Continue to payment details" at bounding box center [831, 279] width 267 height 37
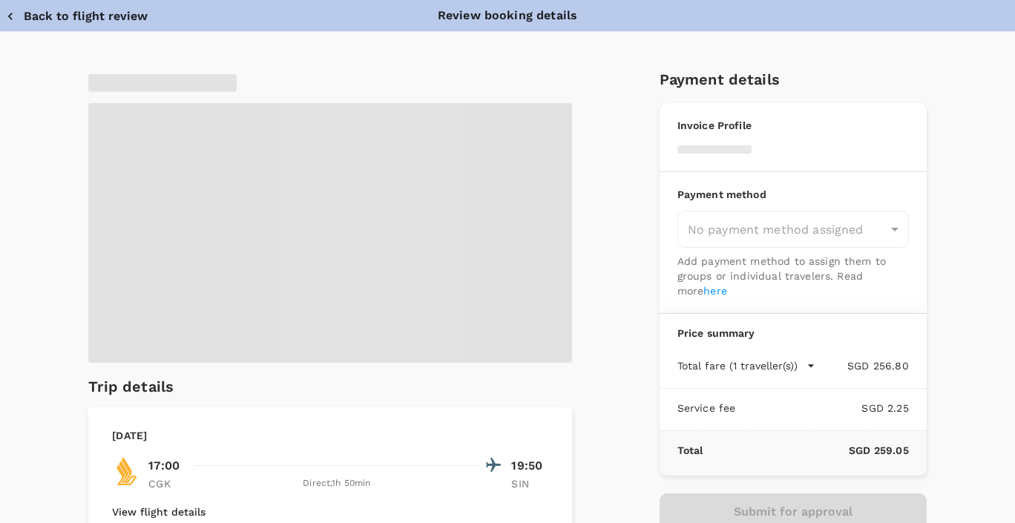
type input "9cb7bd09-647a-4334-94d9-122ca4480a85"
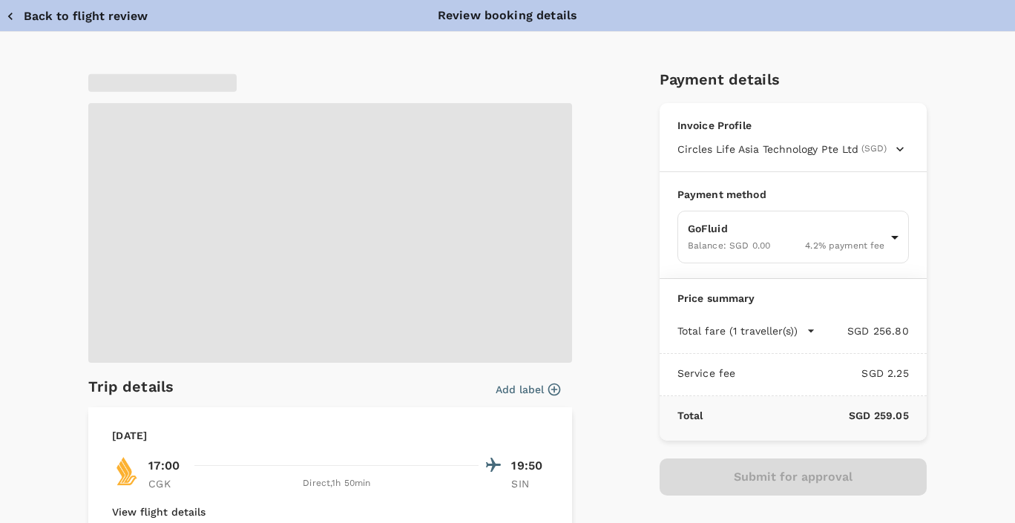
click at [541, 390] on button "Add label" at bounding box center [528, 389] width 65 height 15
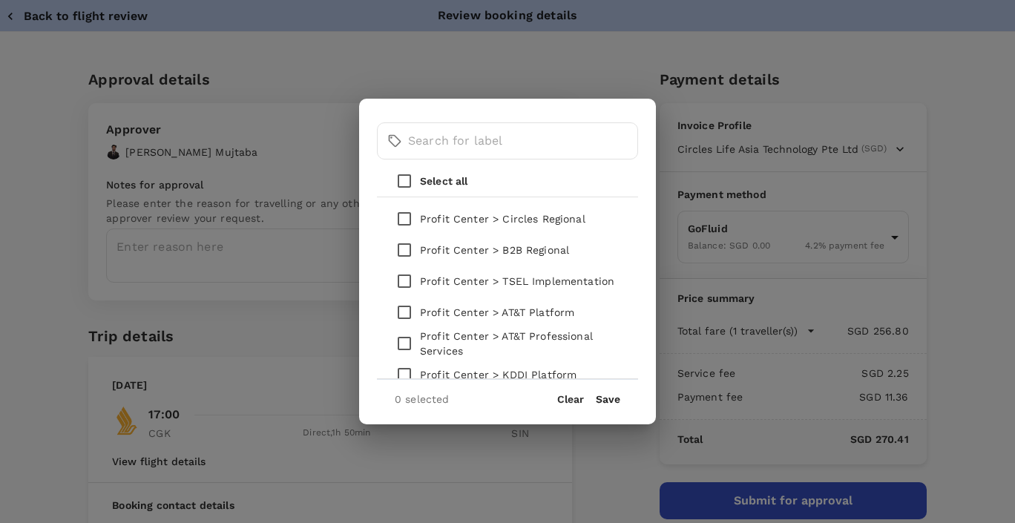
click at [403, 281] on input "checkbox" at bounding box center [404, 281] width 31 height 31
checkbox input "true"
click at [612, 396] on button "Save" at bounding box center [608, 399] width 24 height 12
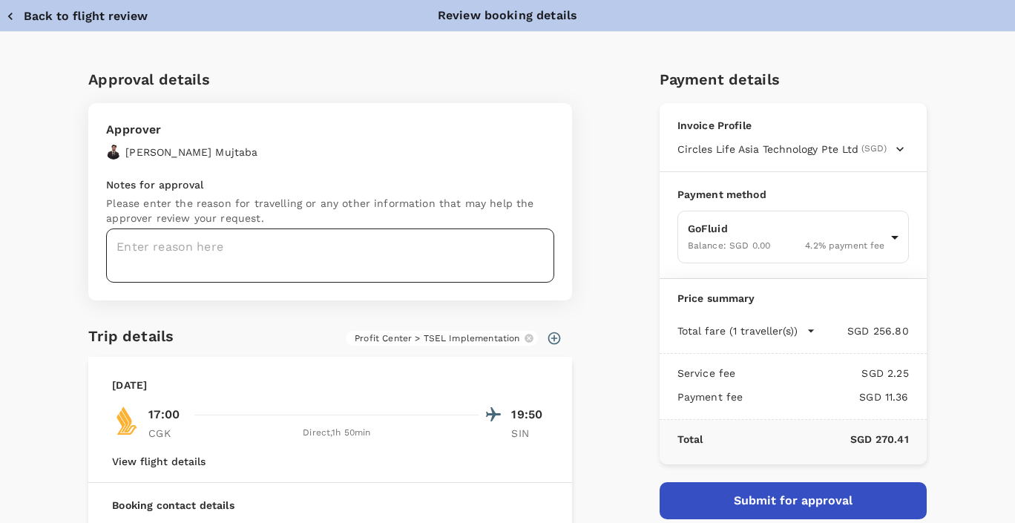
click at [496, 252] on textarea at bounding box center [330, 256] width 448 height 54
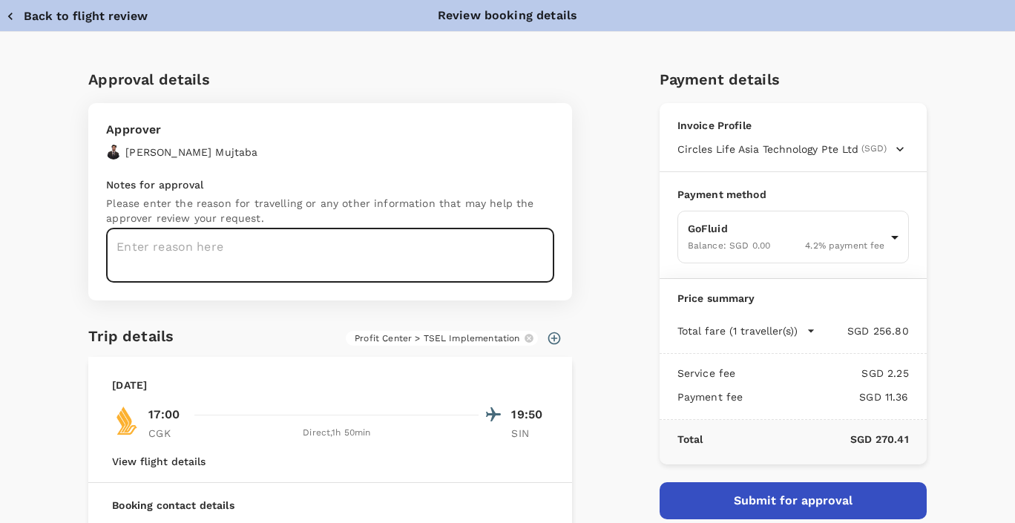
paste textarea "#1147"
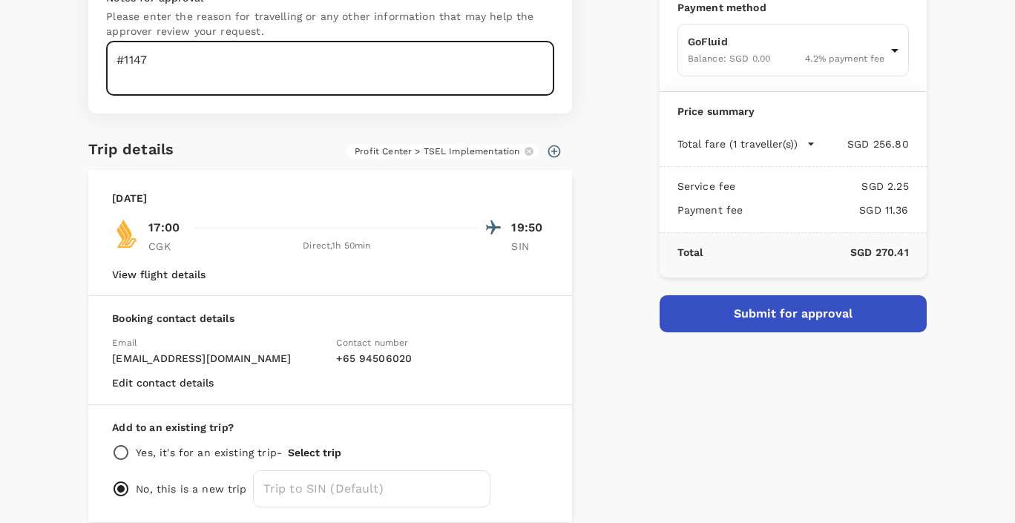
scroll to position [253, 0]
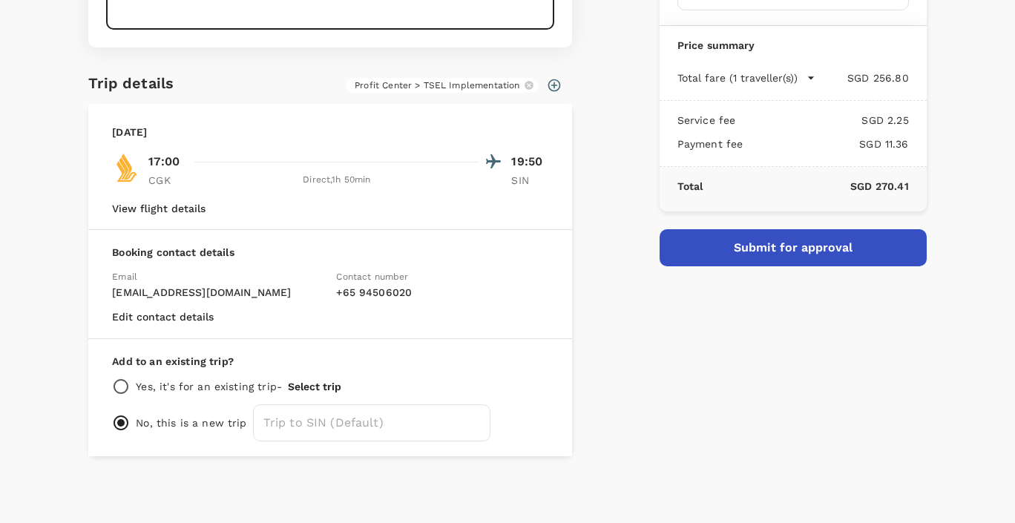
type textarea "#1147"
click at [747, 240] on button "Submit for approval" at bounding box center [793, 247] width 267 height 37
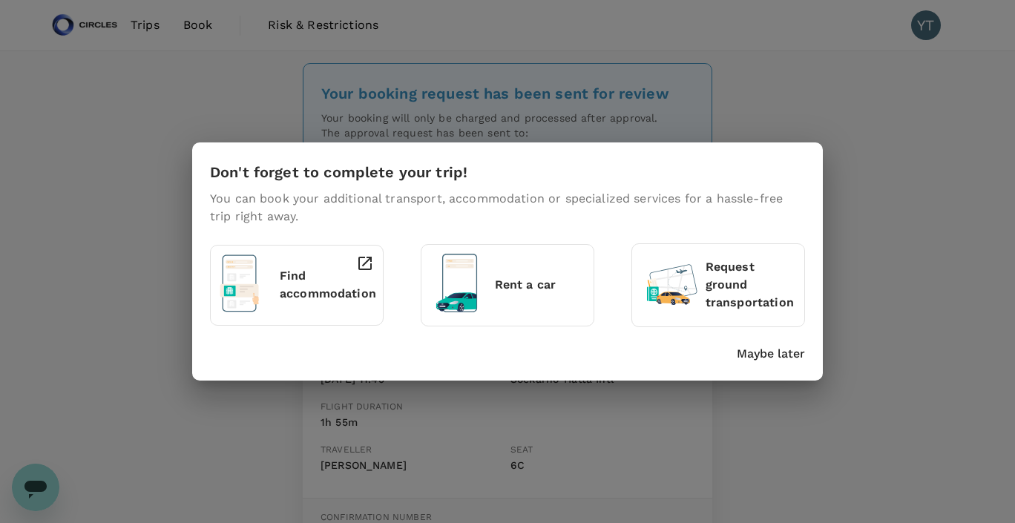
click at [293, 289] on p "Find accommodation" at bounding box center [328, 285] width 96 height 36
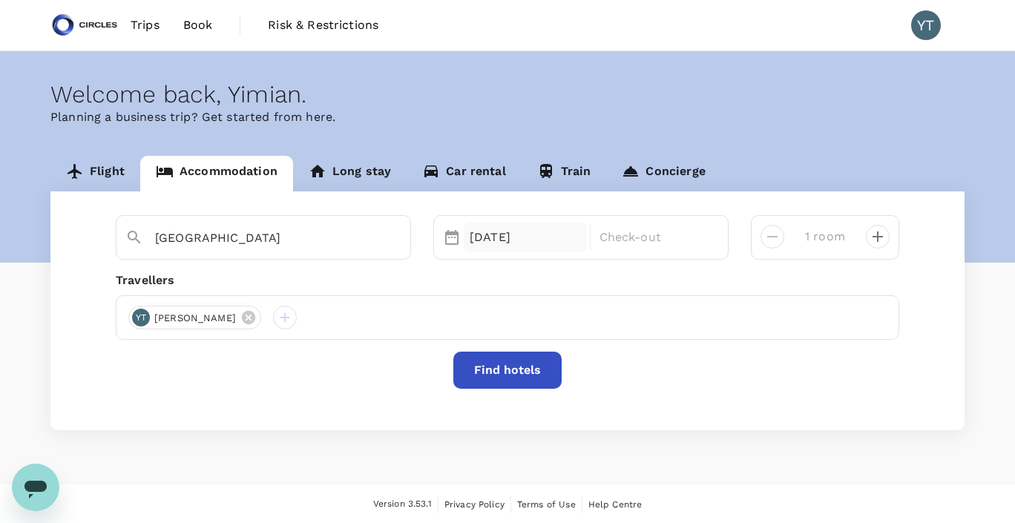
click at [496, 235] on div "[DATE]" at bounding box center [525, 238] width 123 height 30
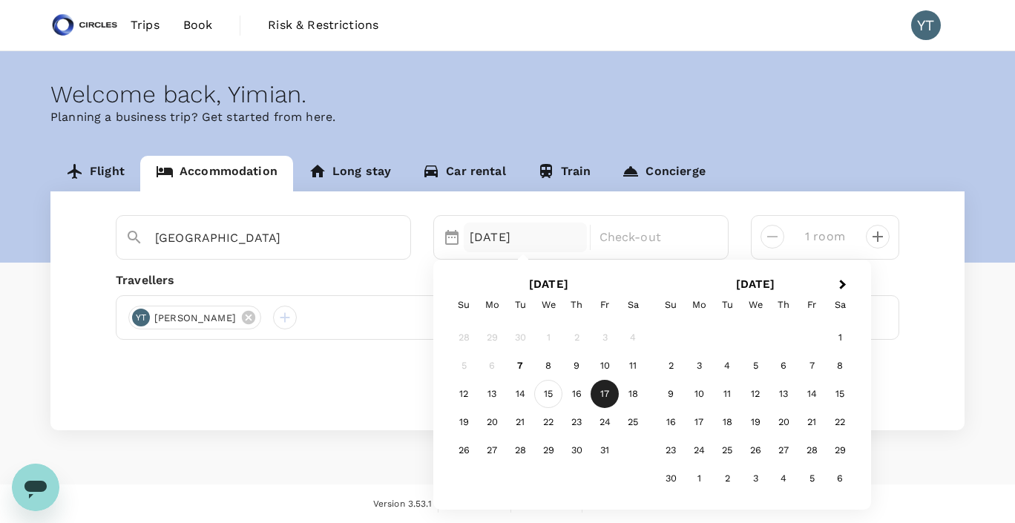
click at [551, 397] on div "15" at bounding box center [548, 395] width 28 height 28
click at [629, 237] on p "Check-out" at bounding box center [655, 238] width 111 height 18
click at [607, 393] on div "17" at bounding box center [605, 395] width 28 height 28
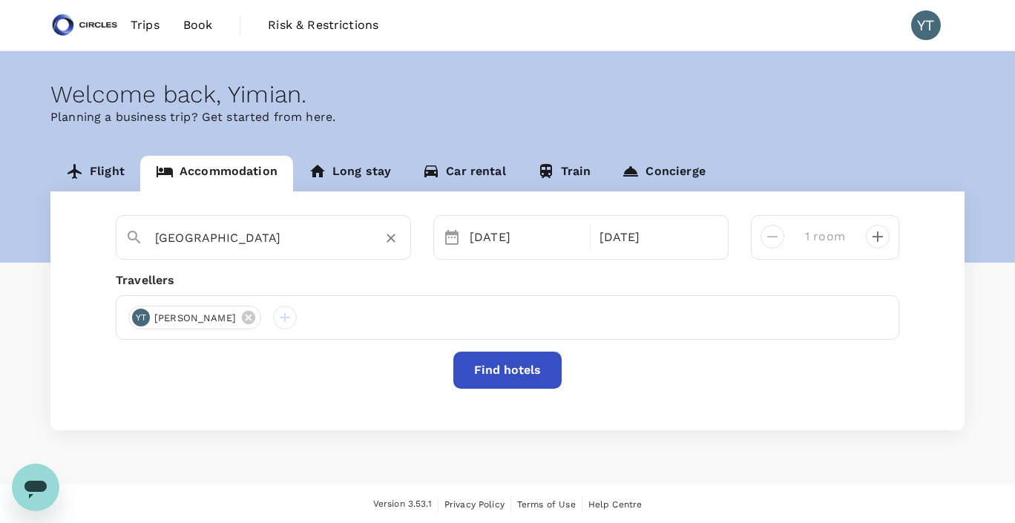
click at [298, 237] on input "Singapore" at bounding box center [257, 237] width 205 height 23
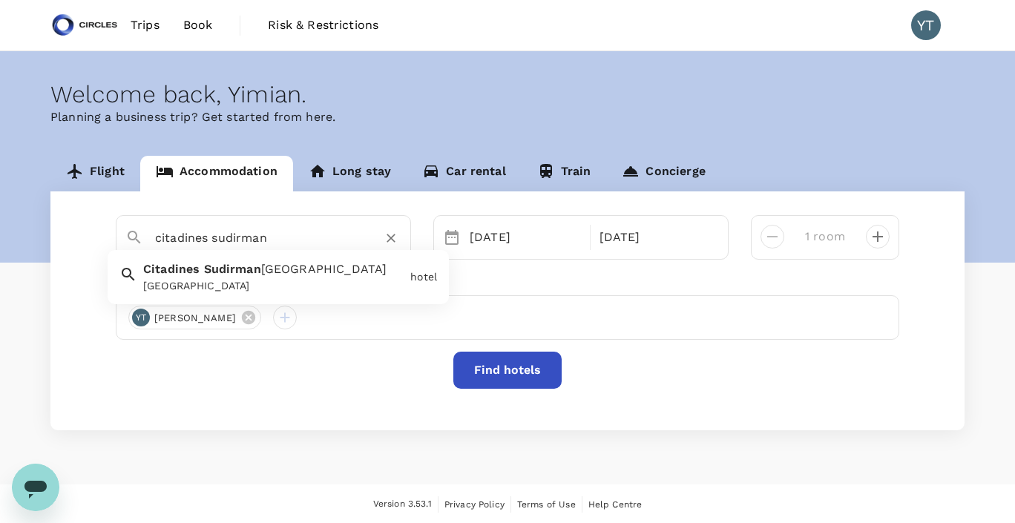
click at [318, 273] on div "Citadines Sudirman Jakarta Citadines Sudirman Jakarta" at bounding box center [270, 274] width 267 height 39
type input "Citadines Sudirman Jakarta"
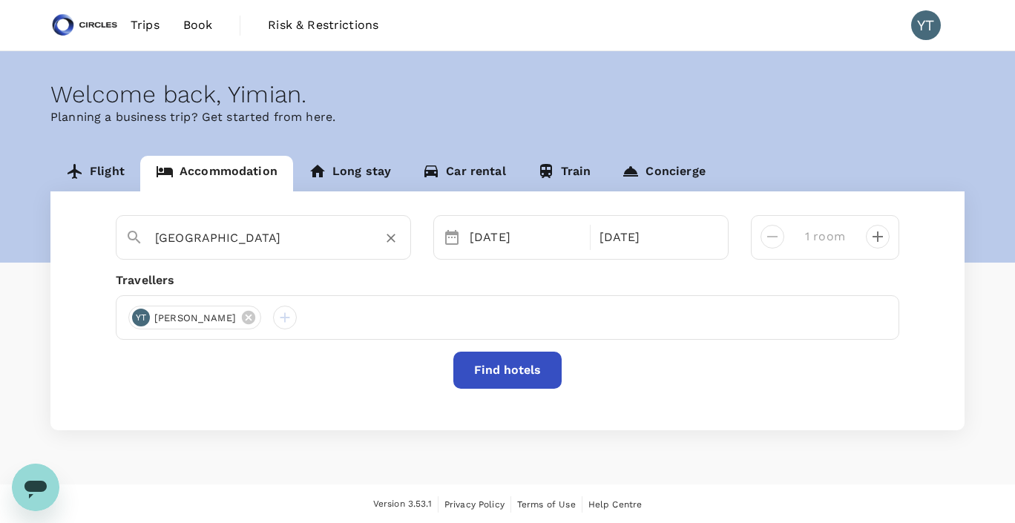
click at [506, 377] on button "Find hotels" at bounding box center [507, 370] width 108 height 37
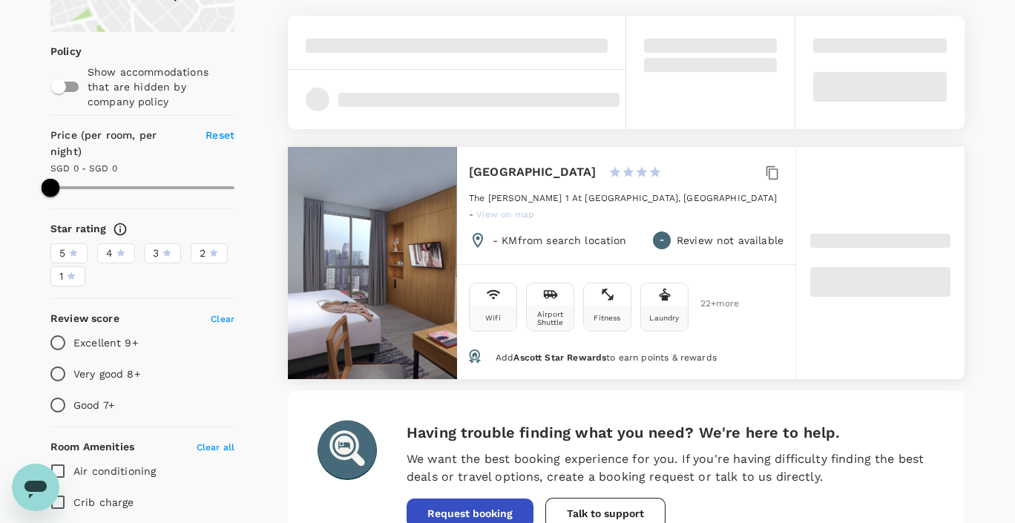
scroll to position [171, 0]
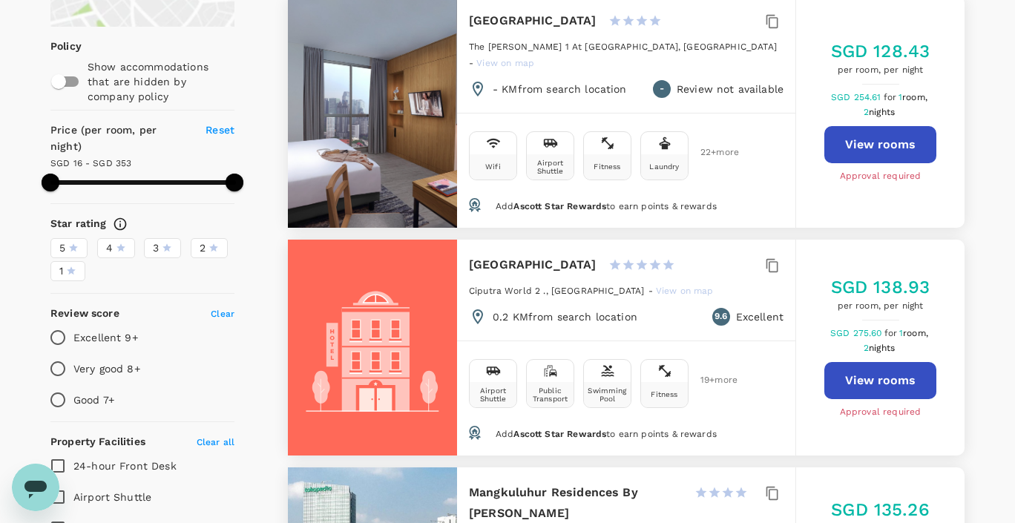
click at [907, 141] on button "View rooms" at bounding box center [881, 144] width 112 height 37
type input "352.26"
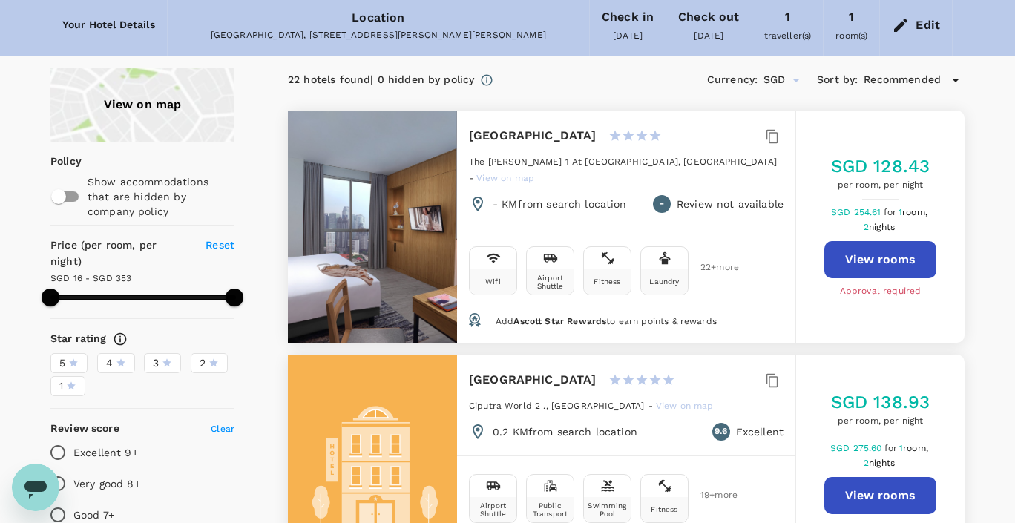
scroll to position [53, 0]
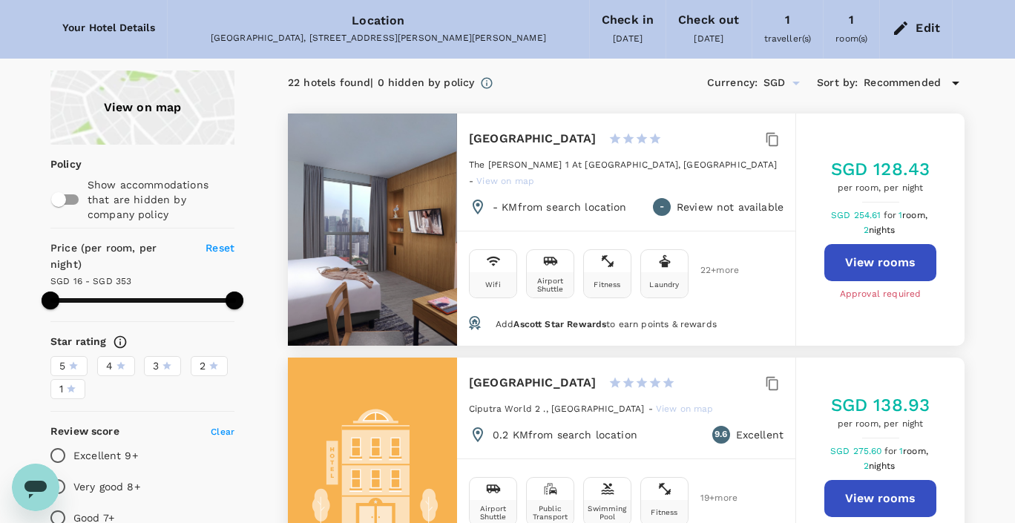
click at [864, 247] on button "View rooms" at bounding box center [881, 262] width 112 height 37
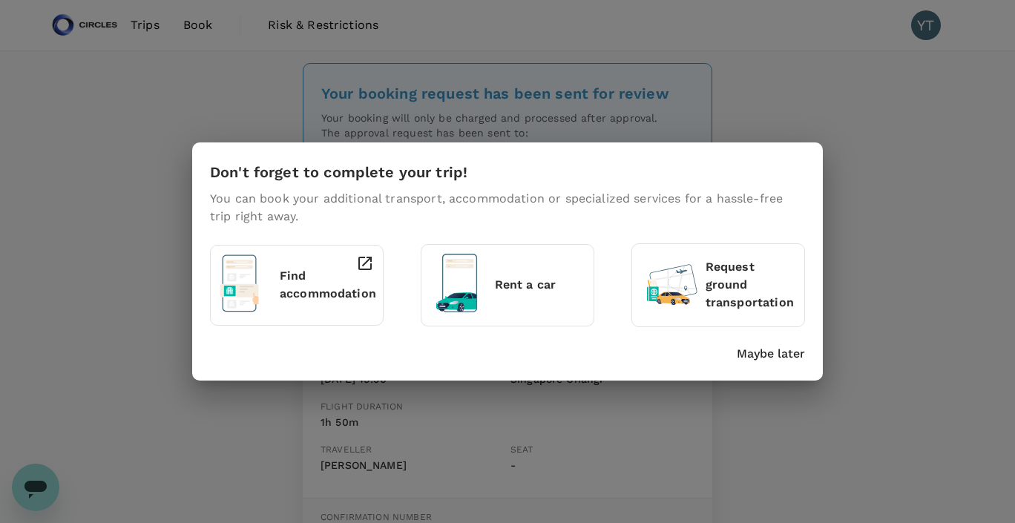
click at [839, 219] on div "Don't forget to complete your trip! You can book your additional transport, acc…" at bounding box center [507, 261] width 1015 height 523
click at [779, 359] on p "Maybe later" at bounding box center [771, 354] width 68 height 18
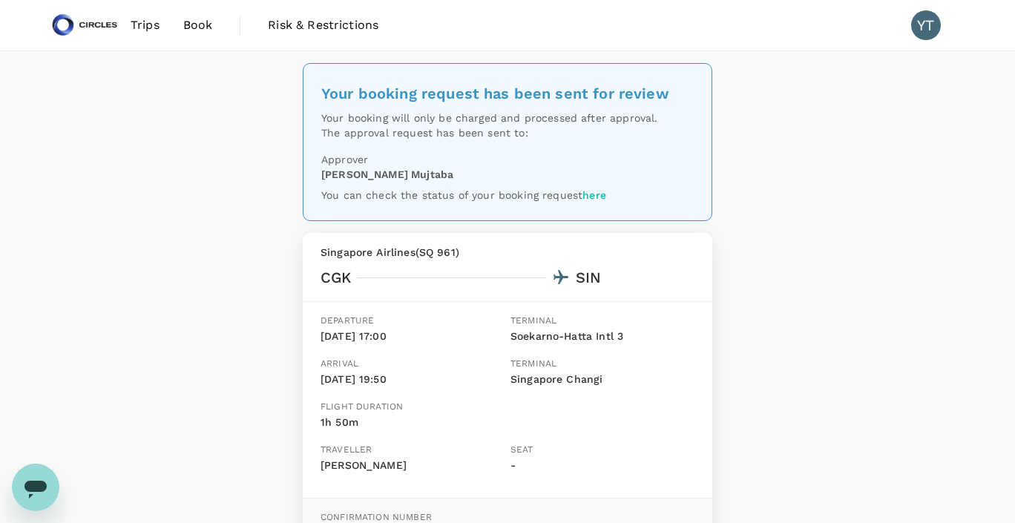
click at [151, 30] on span "Trips" at bounding box center [145, 25] width 29 height 18
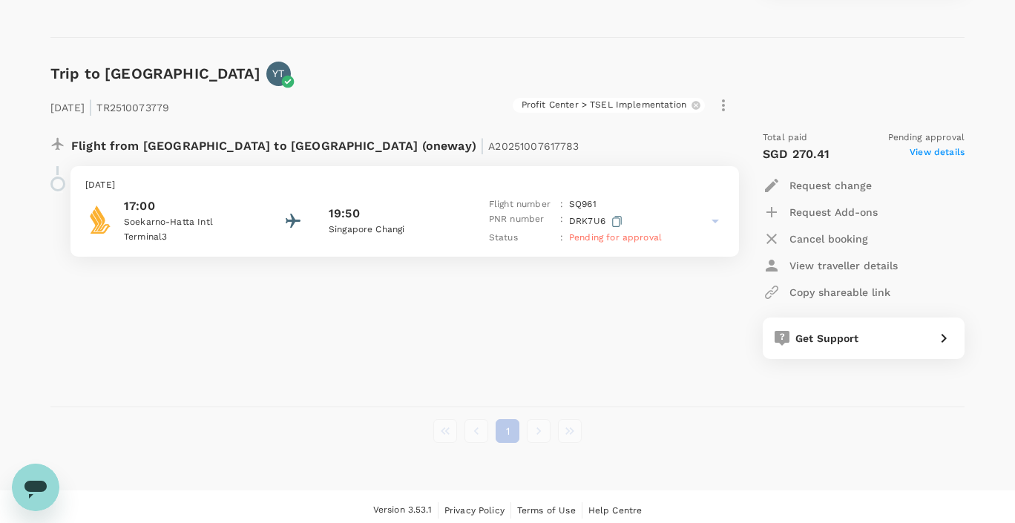
scroll to position [1380, 0]
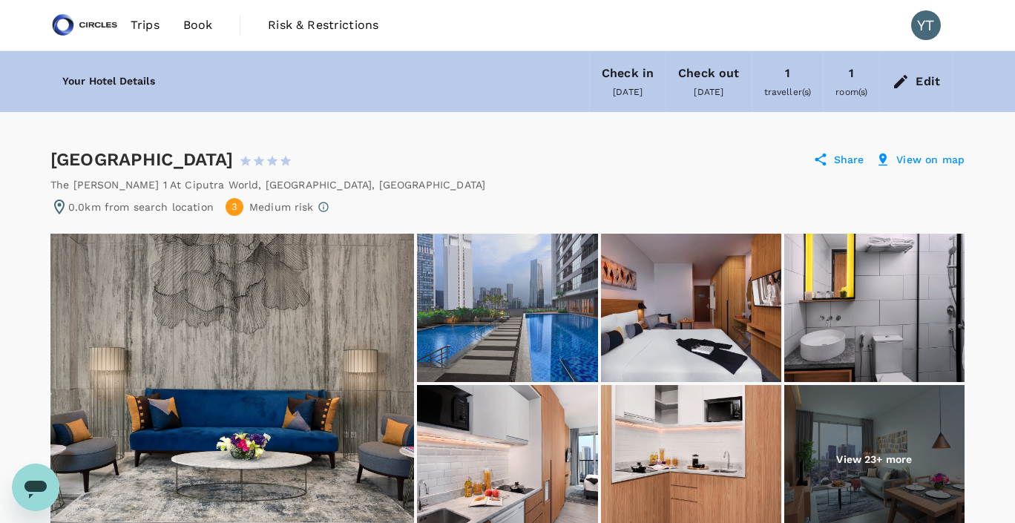
click at [931, 76] on div "Edit" at bounding box center [928, 81] width 24 height 21
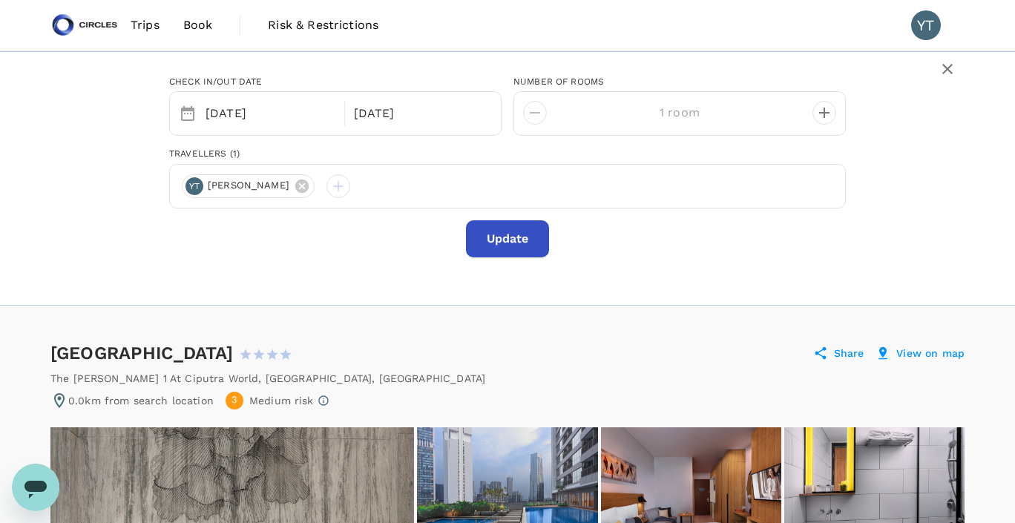
click at [206, 33] on span "Book" at bounding box center [198, 25] width 30 height 18
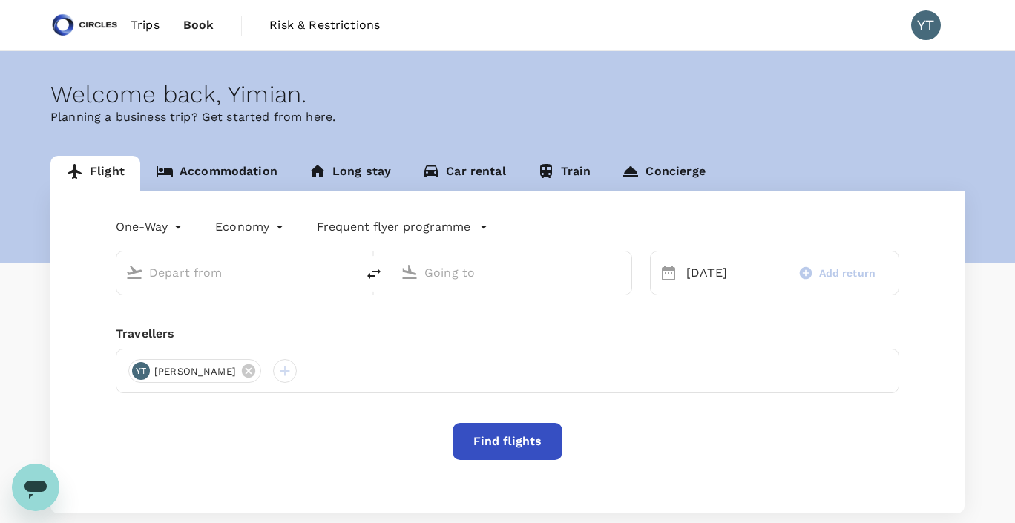
type input "Soekarno-Hatta Intl (CGK)"
type input "Singapore Changi (SIN)"
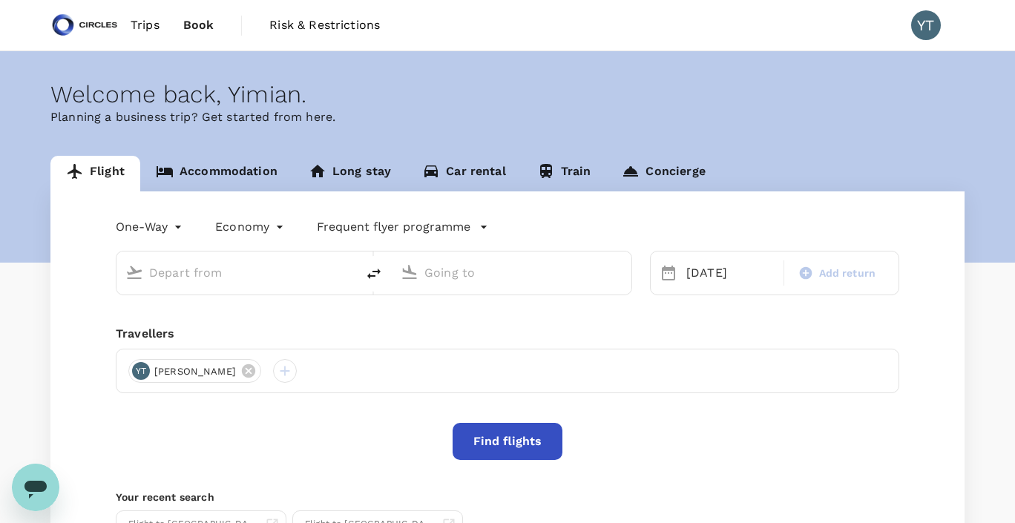
type input "Soekarno-Hatta Intl (CGK)"
type input "Singapore Changi (SIN)"
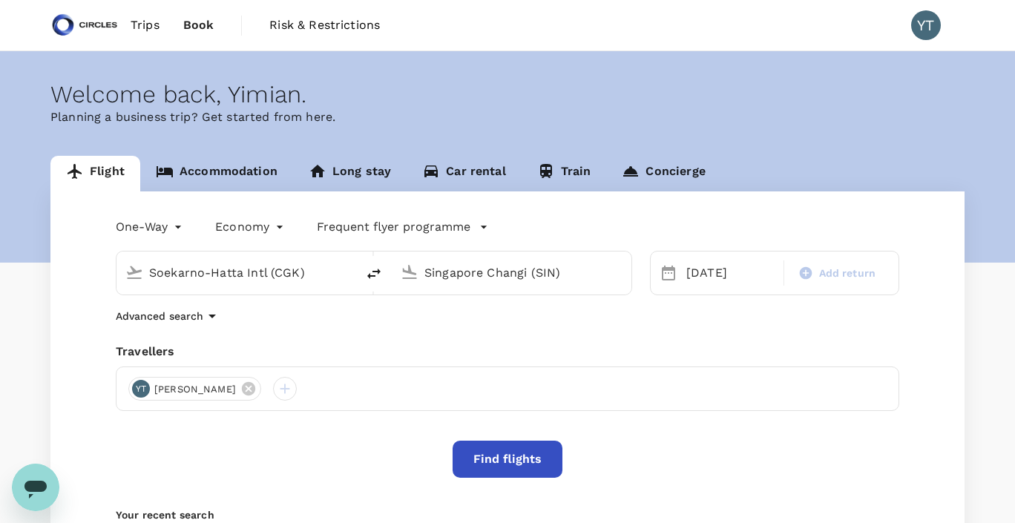
click at [189, 172] on link "Accommodation" at bounding box center [216, 174] width 153 height 36
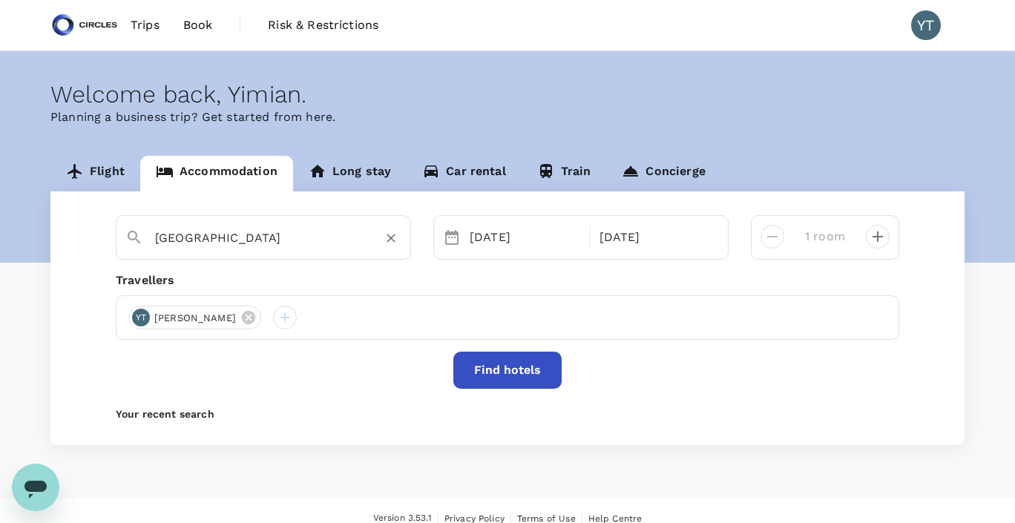
click at [392, 244] on icon "Clear" at bounding box center [391, 238] width 15 height 15
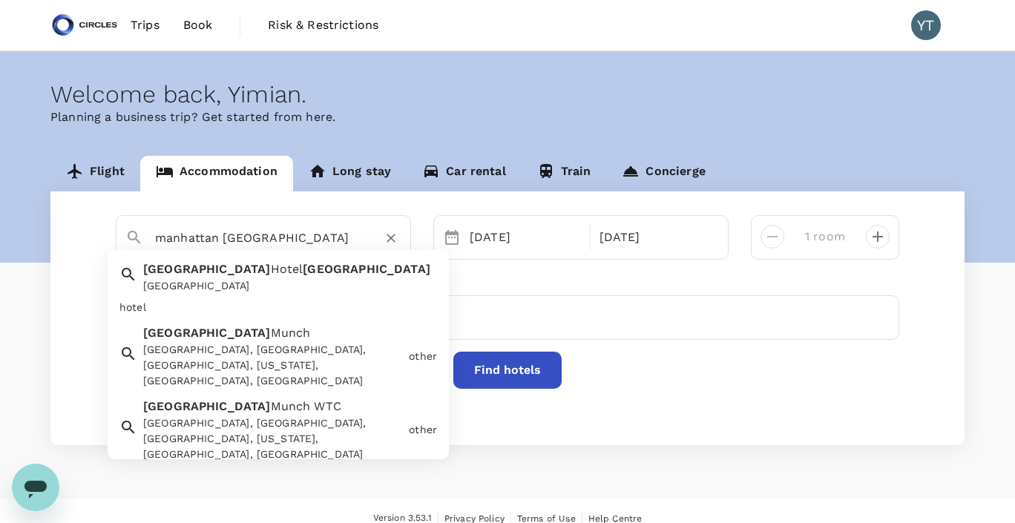
click at [286, 285] on div "[GEOGRAPHIC_DATA]" at bounding box center [290, 286] width 294 height 16
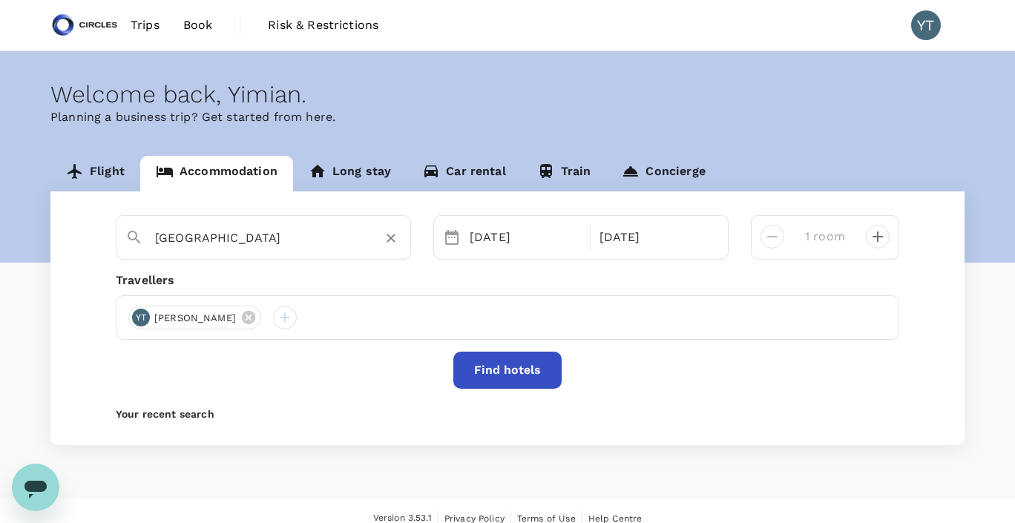
type input "[GEOGRAPHIC_DATA]"
click at [476, 365] on button "Find hotels" at bounding box center [507, 370] width 108 height 37
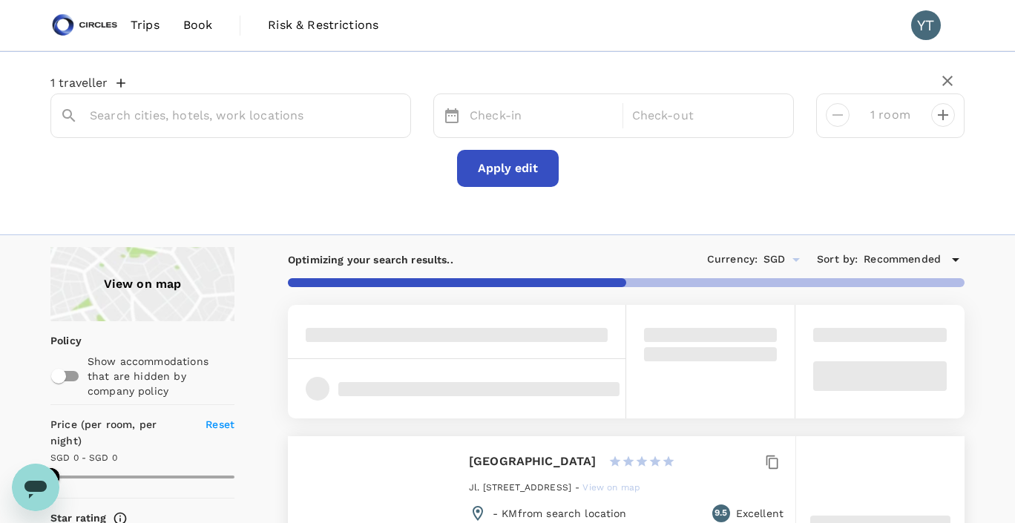
type input "[GEOGRAPHIC_DATA]"
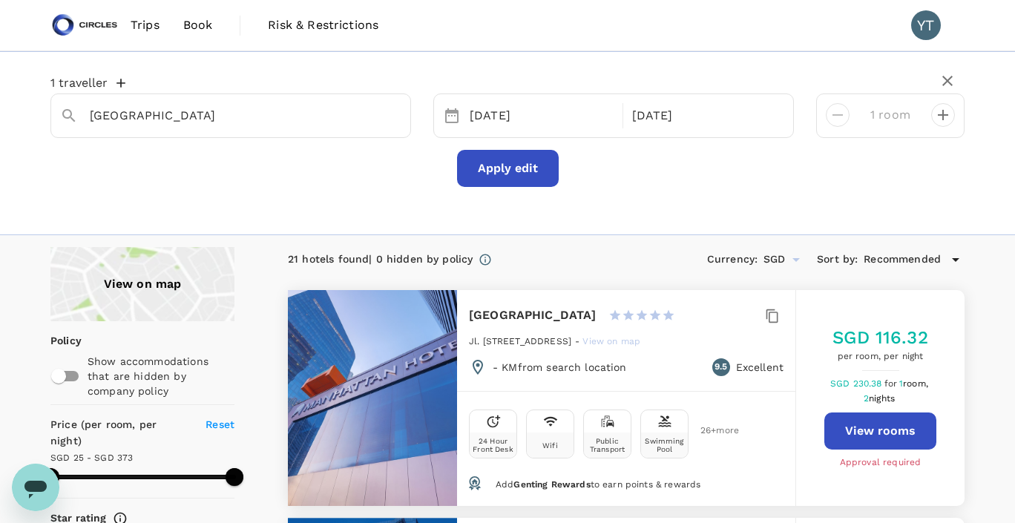
click at [162, 284] on div "View on map" at bounding box center [142, 284] width 184 height 74
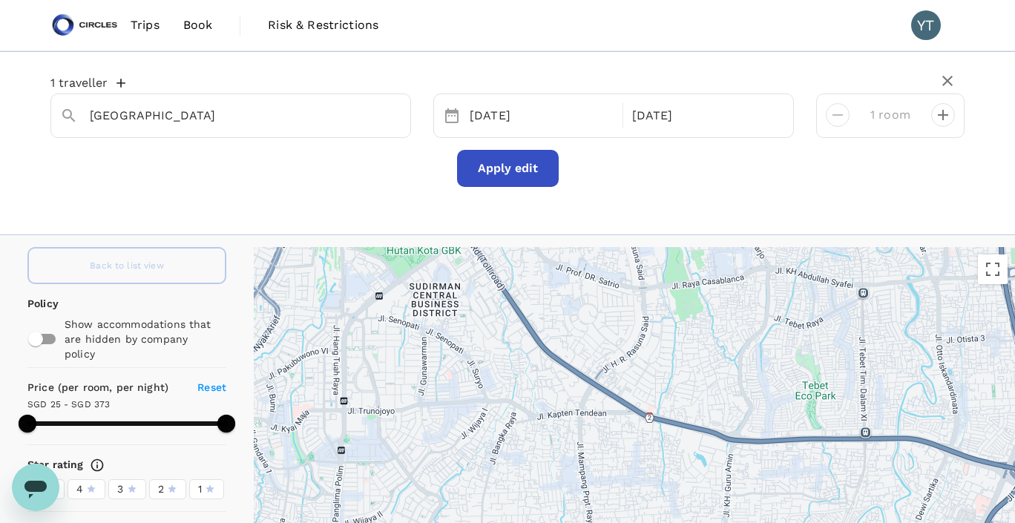
drag, startPoint x: 787, startPoint y: 427, endPoint x: 782, endPoint y: 275, distance: 151.5
click at [782, 275] on div at bounding box center [634, 434] width 761 height 375
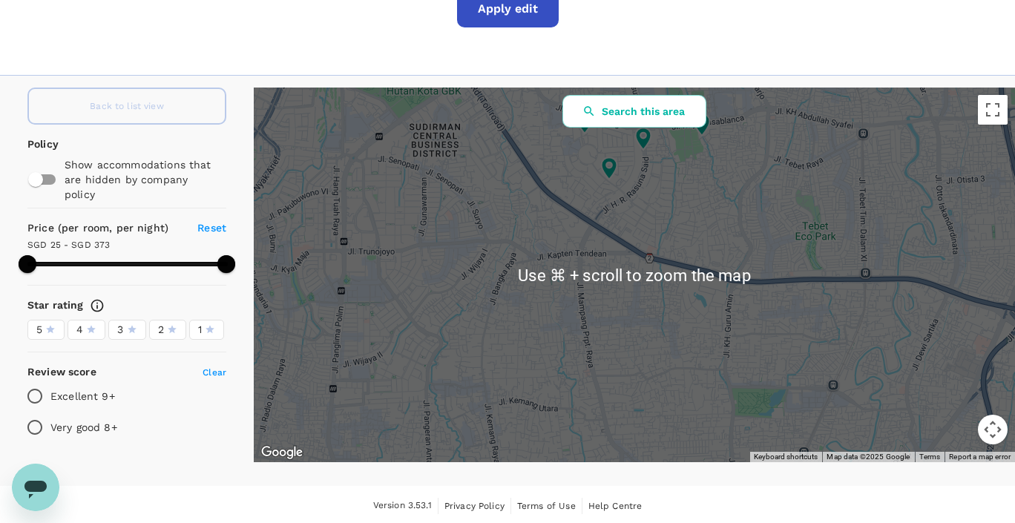
scroll to position [158, 0]
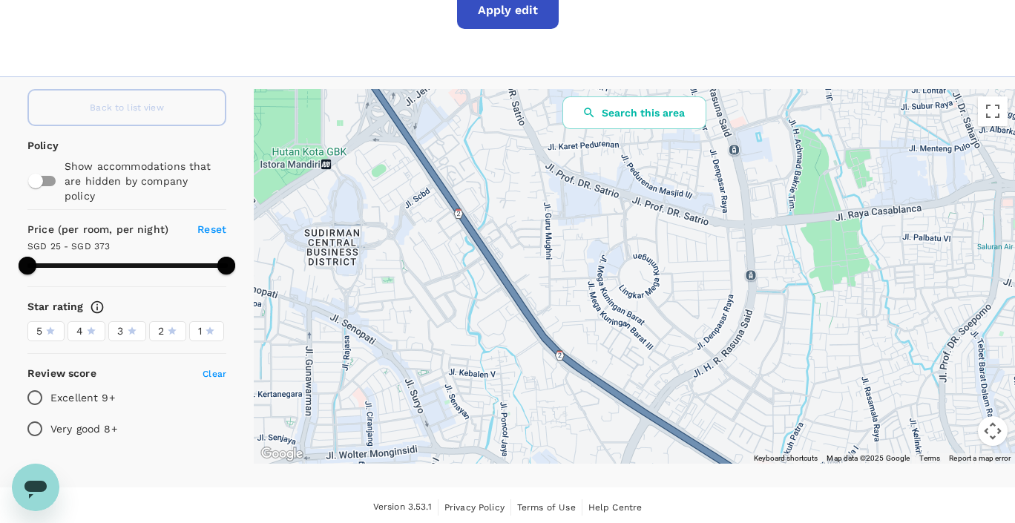
drag, startPoint x: 595, startPoint y: 191, endPoint x: 652, endPoint y: 350, distance: 168.8
click at [652, 350] on div at bounding box center [634, 276] width 761 height 375
click at [656, 114] on button "Search this area" at bounding box center [635, 112] width 144 height 33
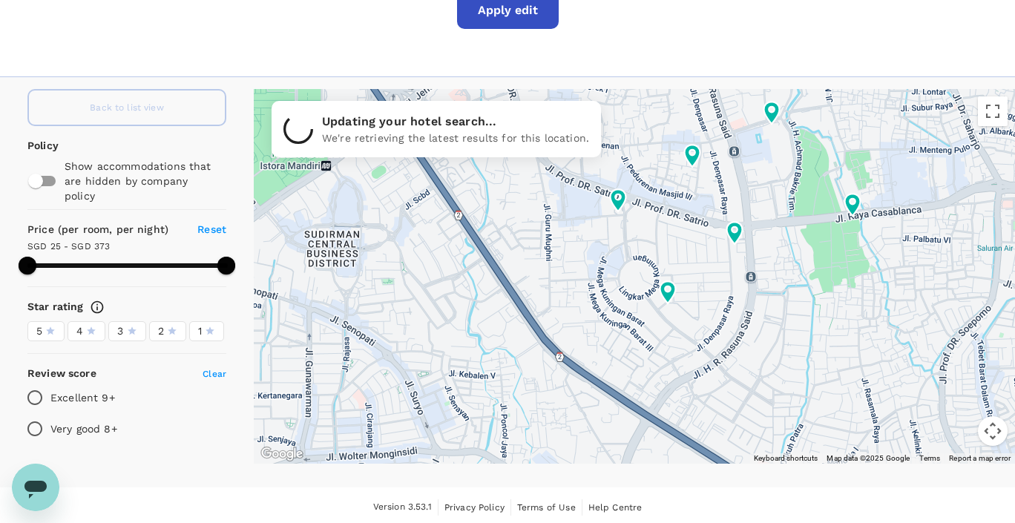
type input "372.38"
type input "25.07"
type input "373.07"
type input "10.07"
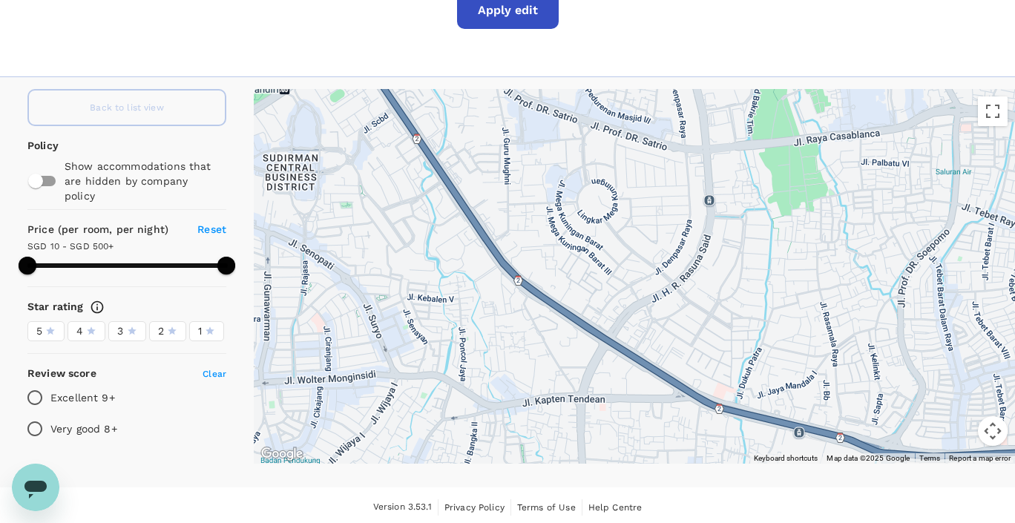
drag, startPoint x: 695, startPoint y: 293, endPoint x: 652, endPoint y: 222, distance: 83.2
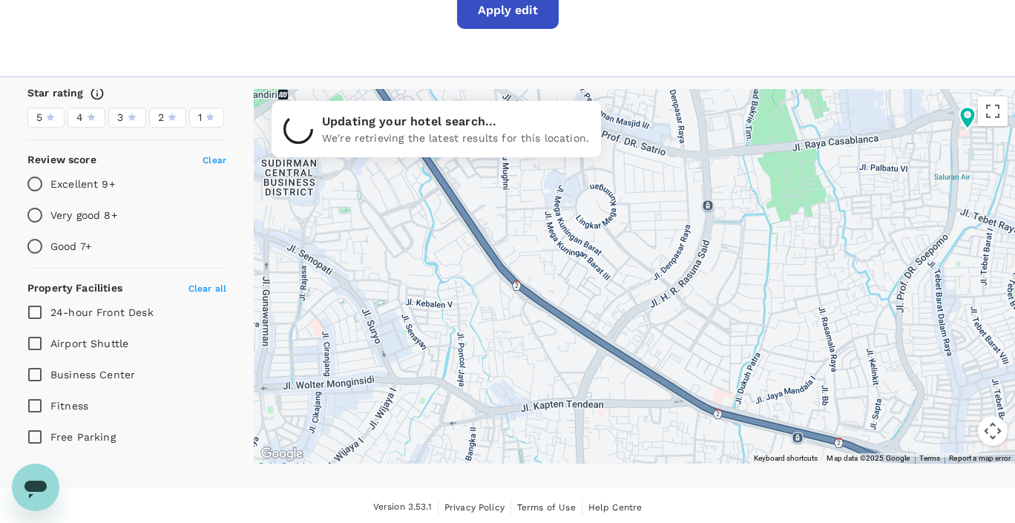
scroll to position [0, 0]
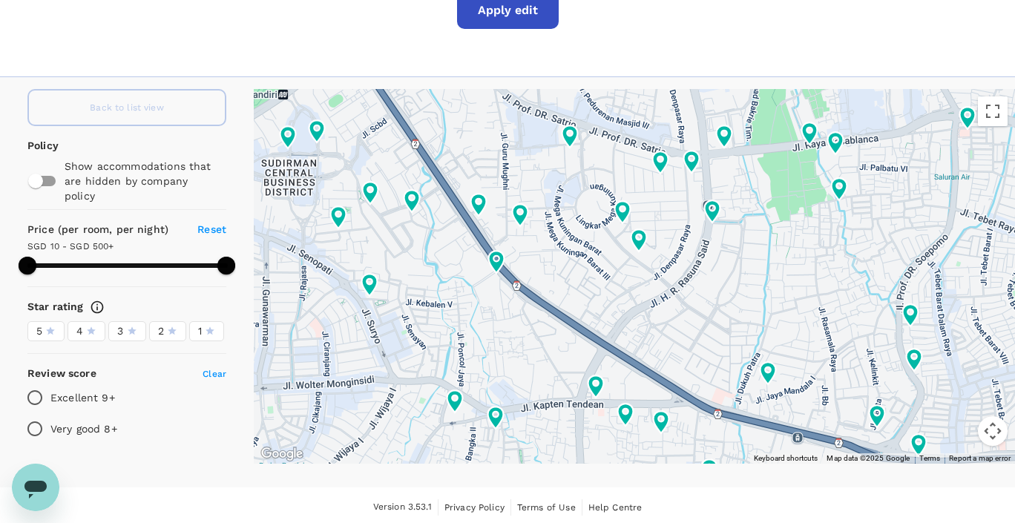
type input "499.07"
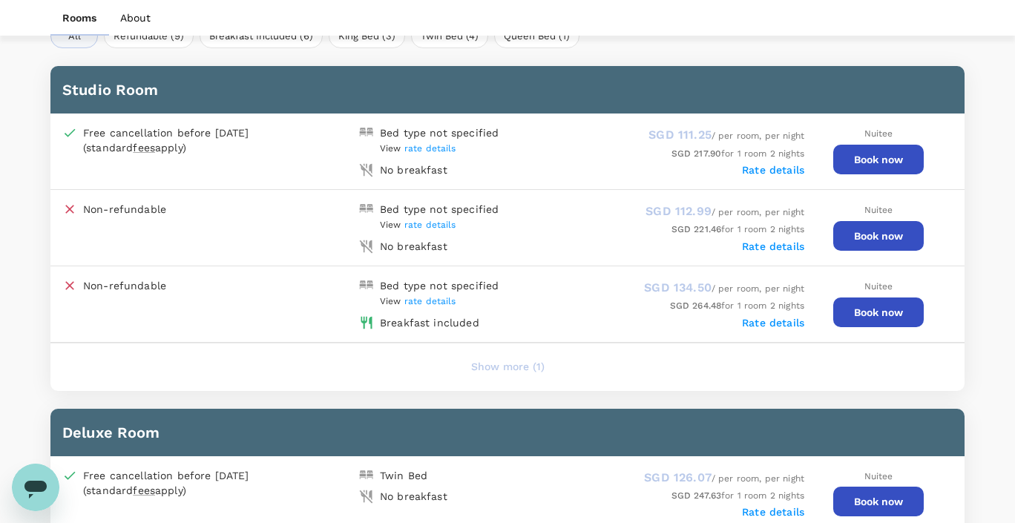
scroll to position [773, 0]
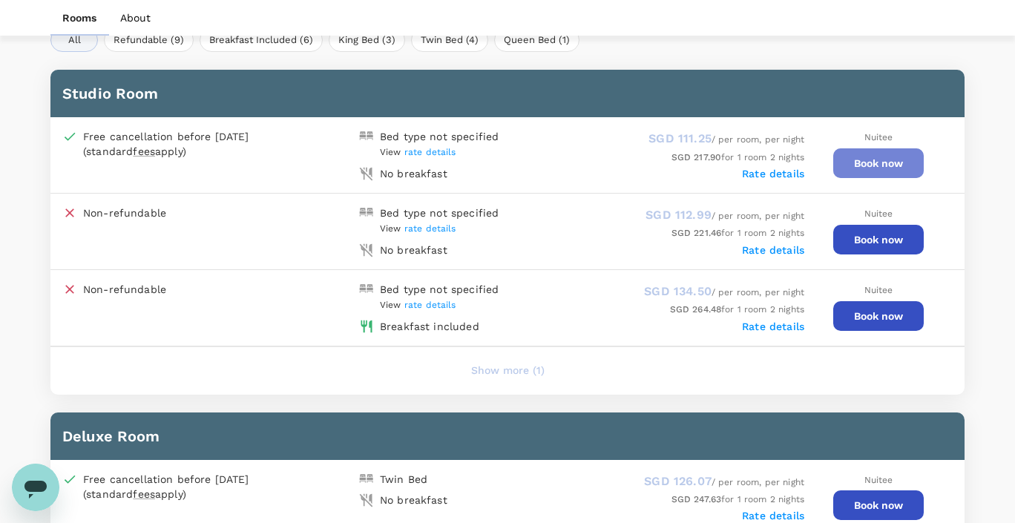
click at [868, 163] on button "Book now" at bounding box center [878, 163] width 91 height 30
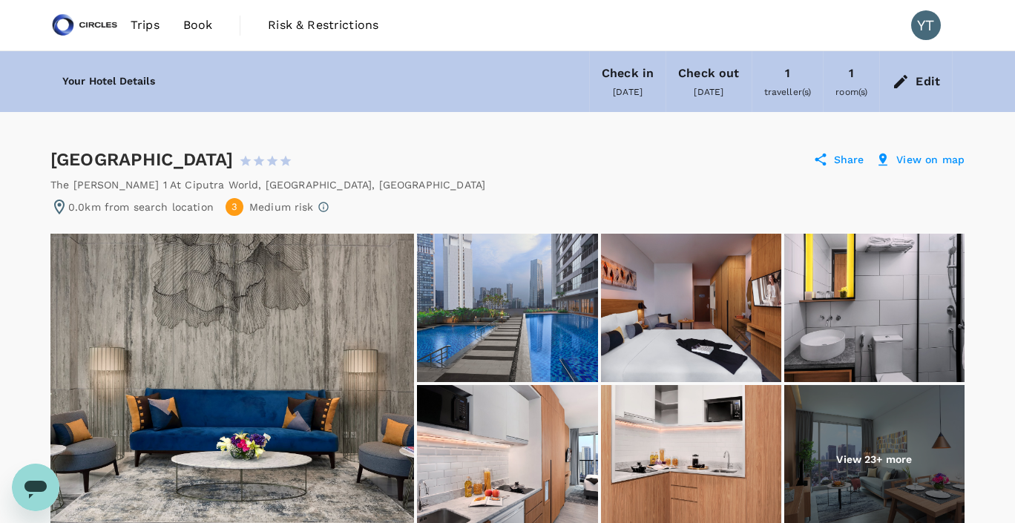
scroll to position [34, 0]
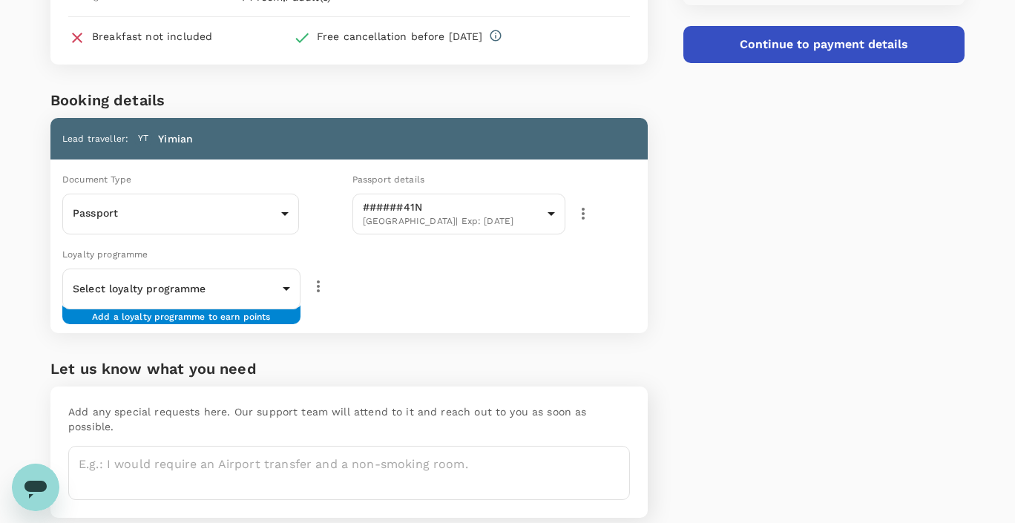
scroll to position [226, 0]
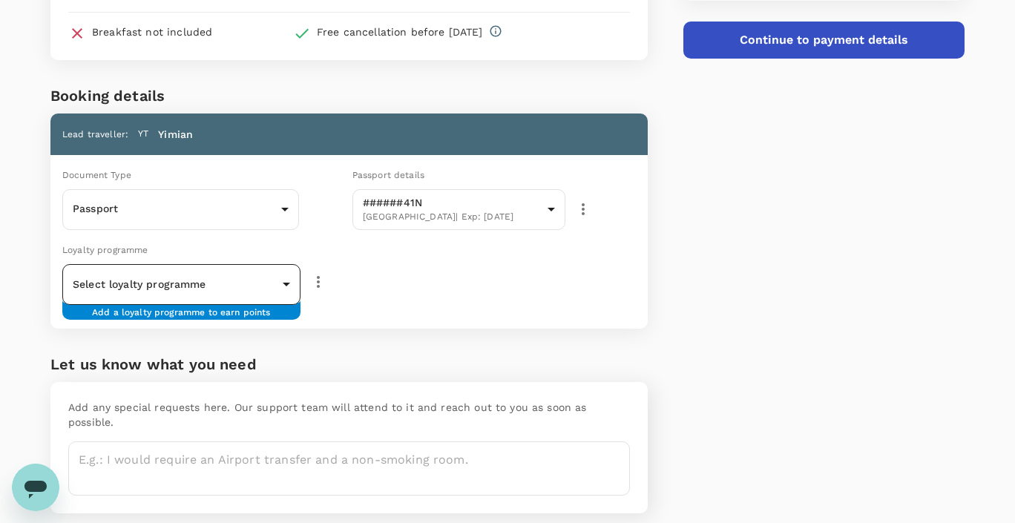
click at [281, 286] on body "Back to hotel details Review selection You've selected Citadines Sudirman Jakar…" at bounding box center [507, 175] width 1015 height 803
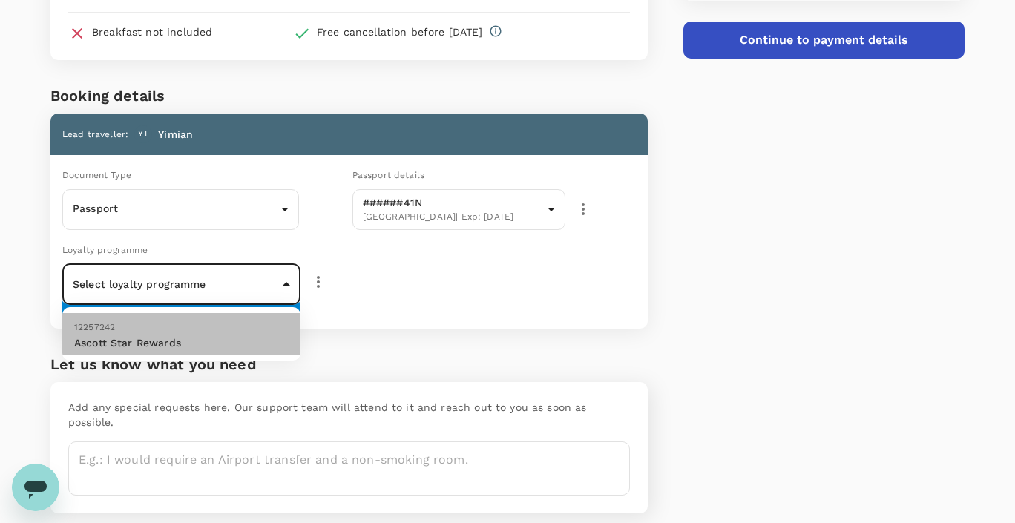
click at [246, 336] on p "Ascott Star Rewards" at bounding box center [181, 342] width 214 height 15
type input "9ffd8cb7-33fd-4f48-84b4-175569898103"
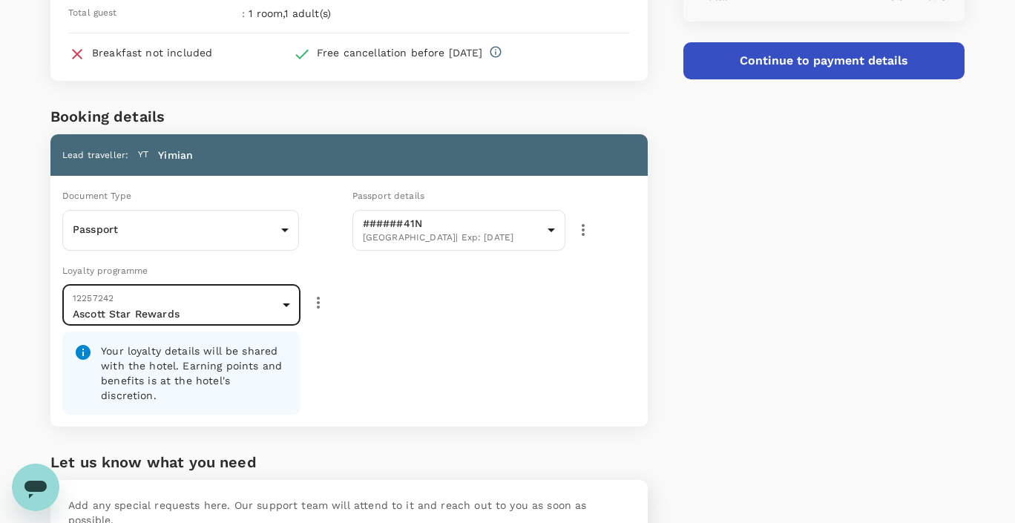
scroll to position [0, 0]
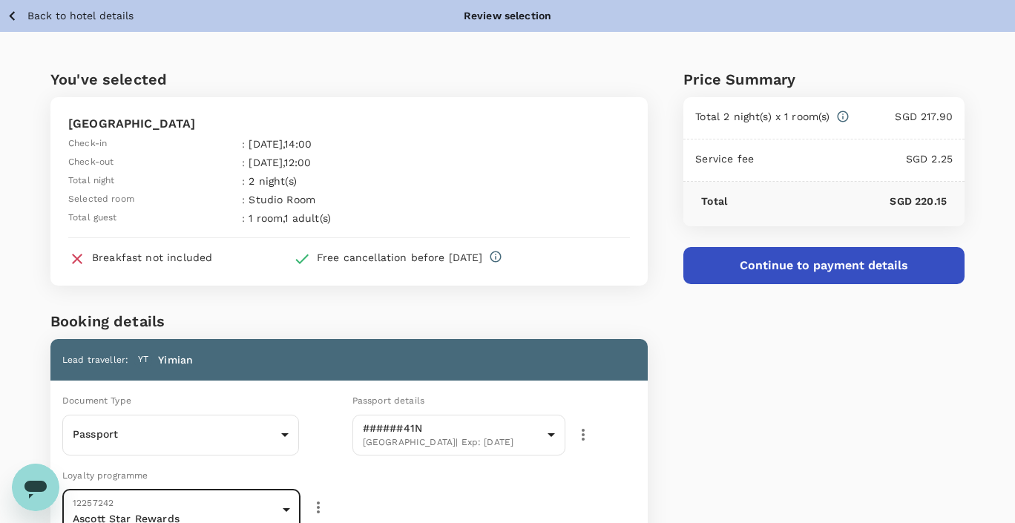
click at [800, 268] on button "Continue to payment details" at bounding box center [824, 265] width 281 height 37
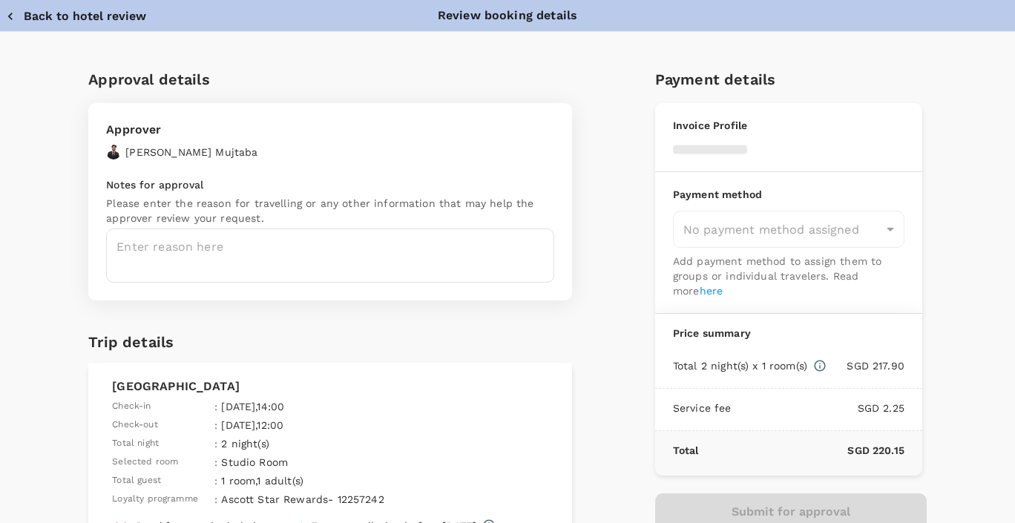
type input "9cb7bd09-647a-4334-94d9-122ca4480a85"
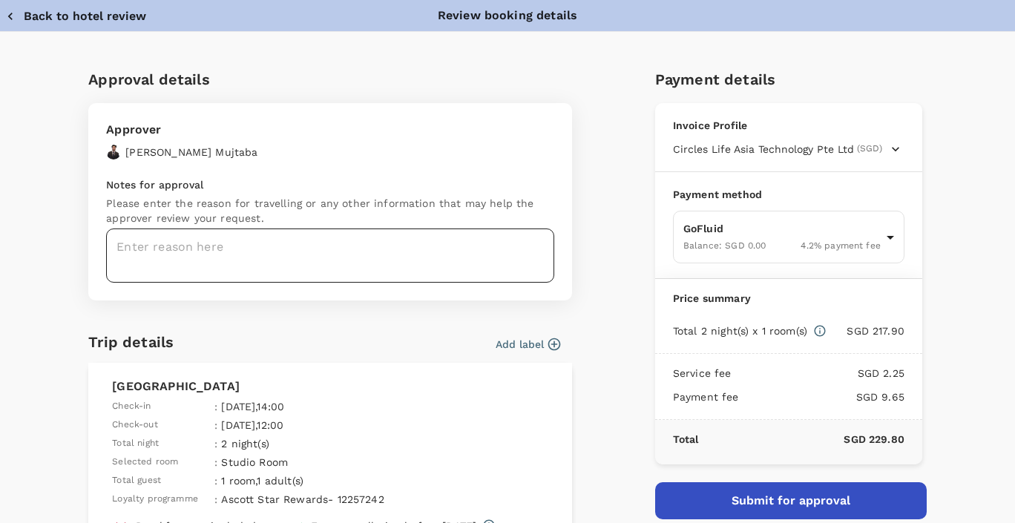
click at [465, 257] on textarea at bounding box center [330, 256] width 448 height 54
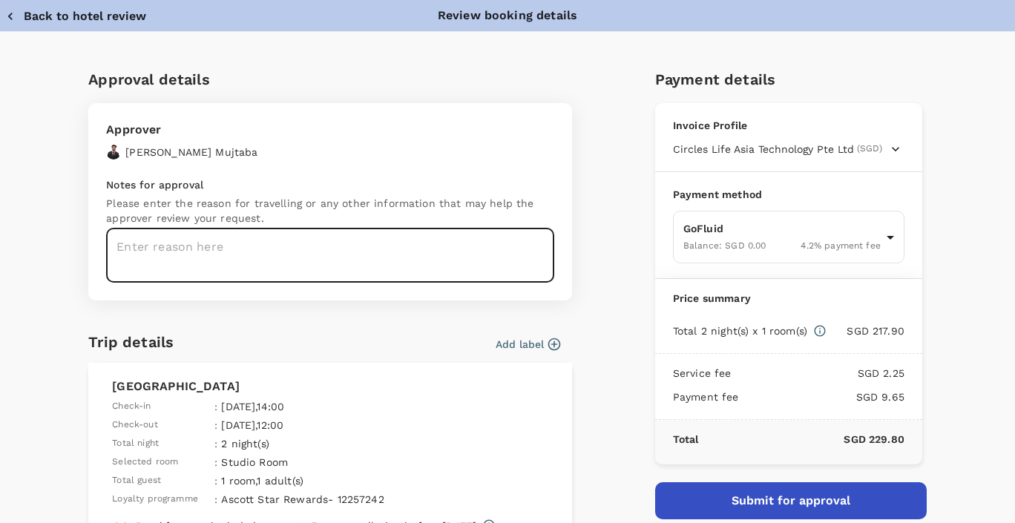
paste textarea "#1147"
type textarea "#1147"
click at [829, 499] on button "Submit for approval" at bounding box center [791, 500] width 272 height 37
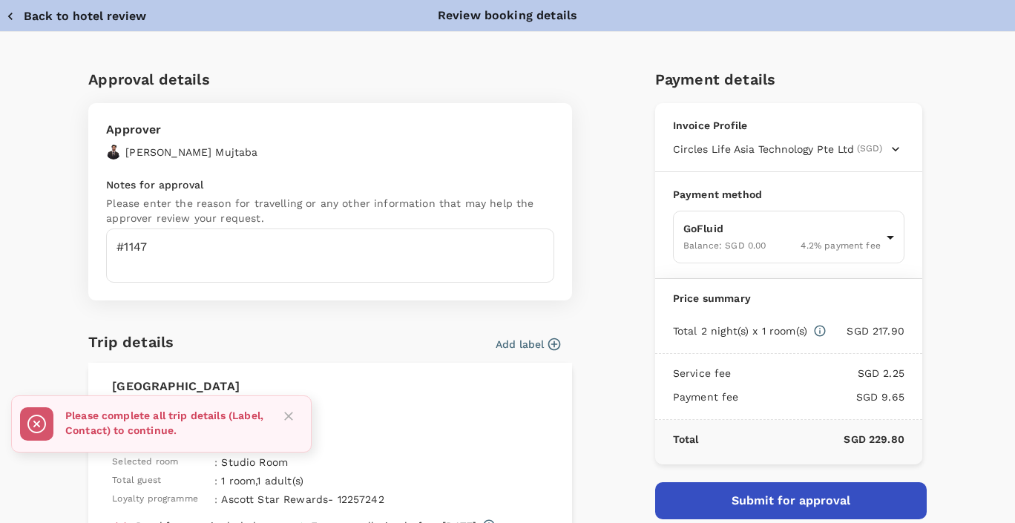
click at [540, 345] on button "Add label" at bounding box center [528, 344] width 65 height 15
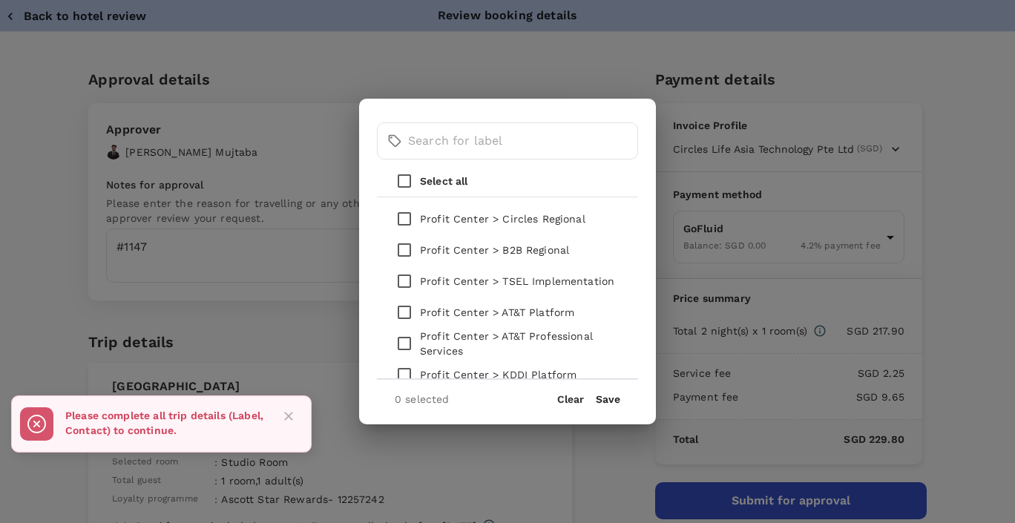
click at [406, 281] on input "checkbox" at bounding box center [404, 281] width 31 height 31
checkbox input "true"
click at [610, 398] on button "Save" at bounding box center [608, 399] width 24 height 12
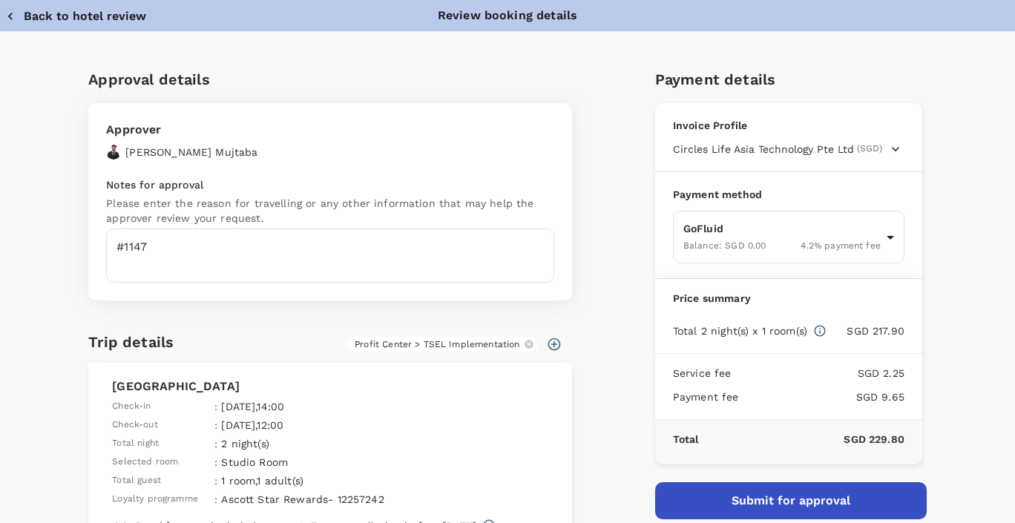
click at [772, 494] on button "Submit for approval" at bounding box center [791, 500] width 272 height 37
